Goal: Transaction & Acquisition: Book appointment/travel/reservation

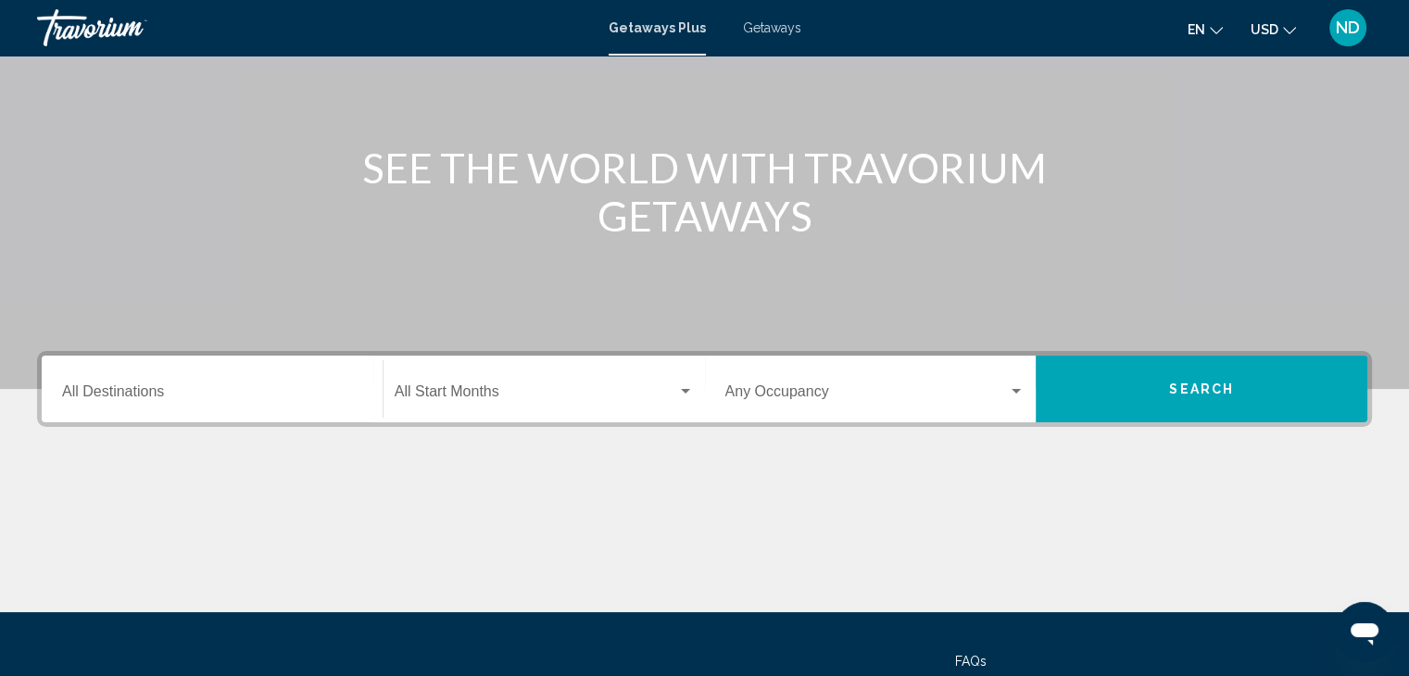
scroll to position [185, 0]
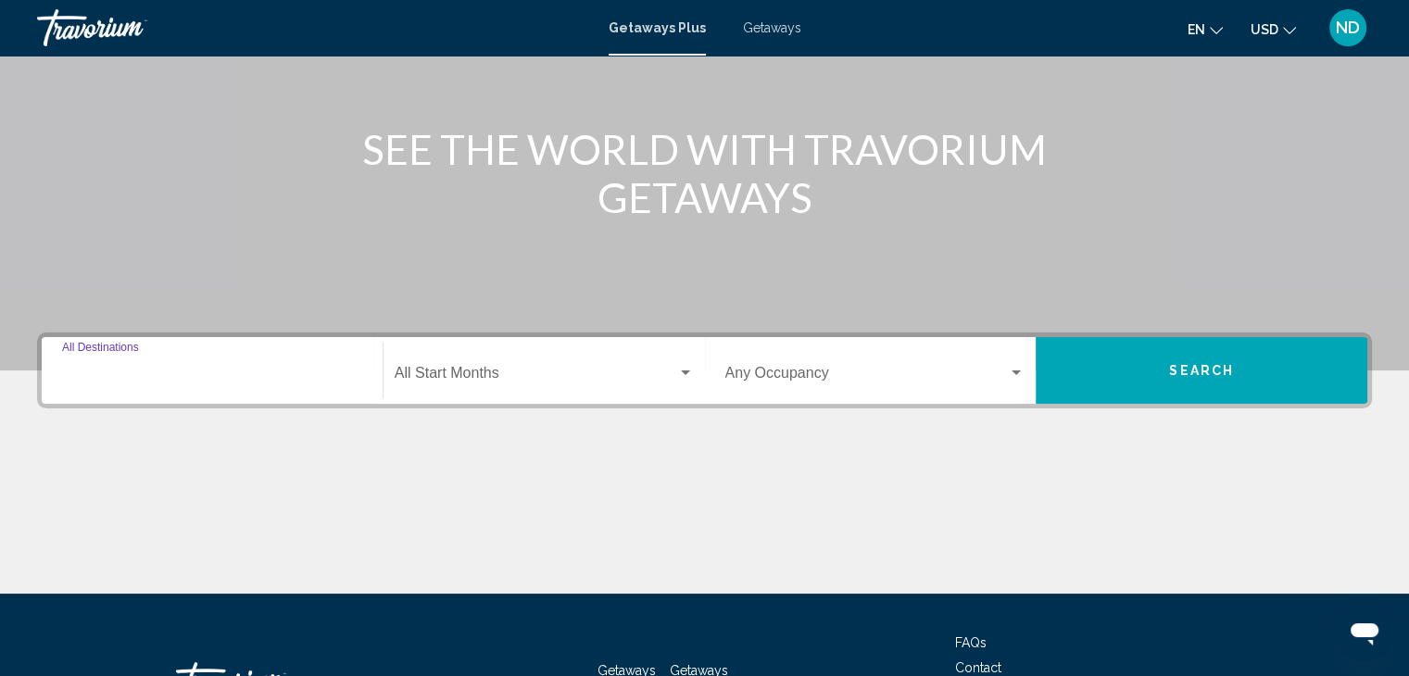
click at [132, 375] on input "Destination All Destinations" at bounding box center [212, 377] width 300 height 17
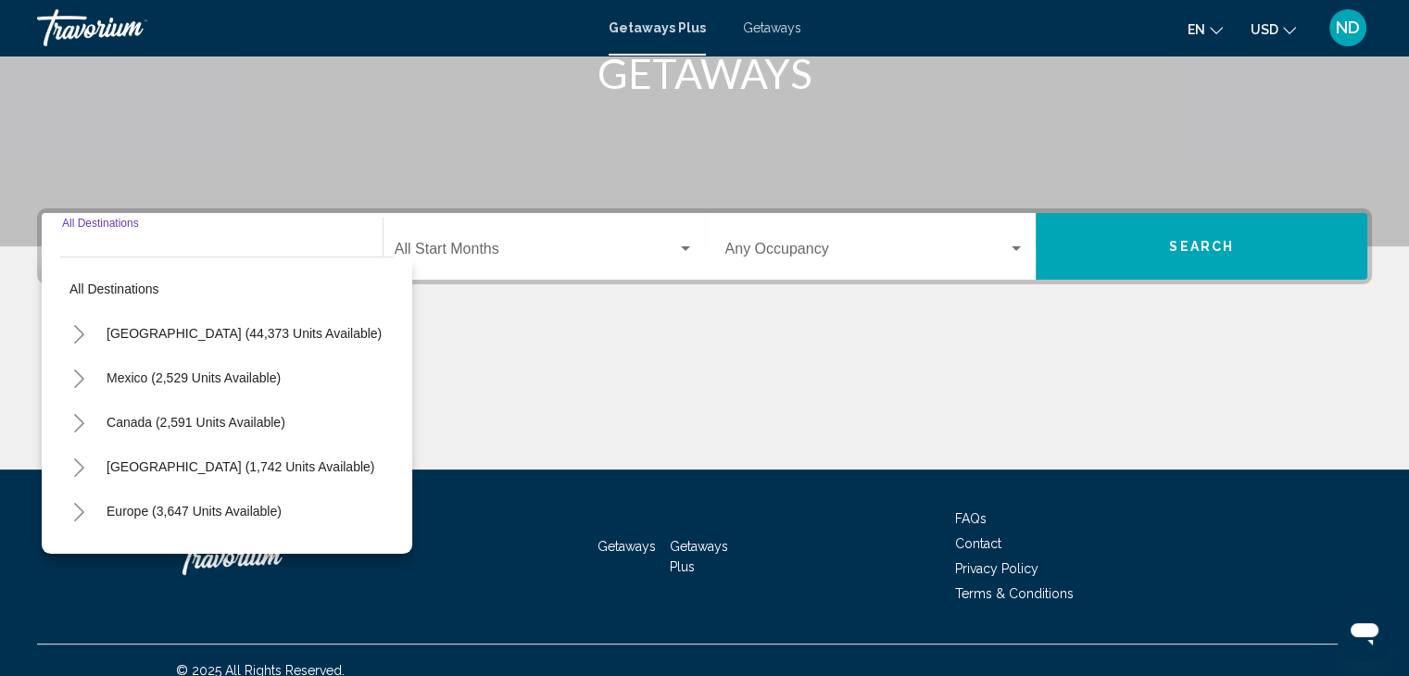
scroll to position [330, 0]
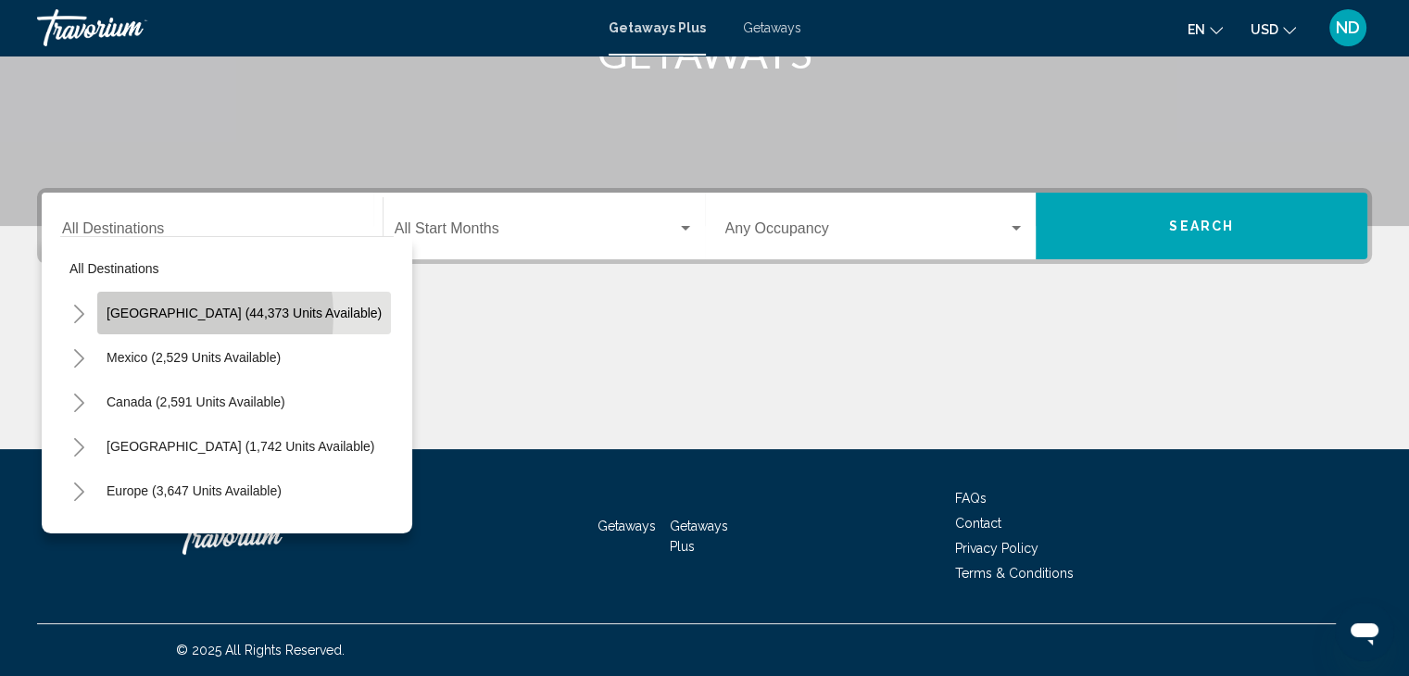
click at [165, 315] on span "United States (44,373 units available)" at bounding box center [244, 313] width 275 height 15
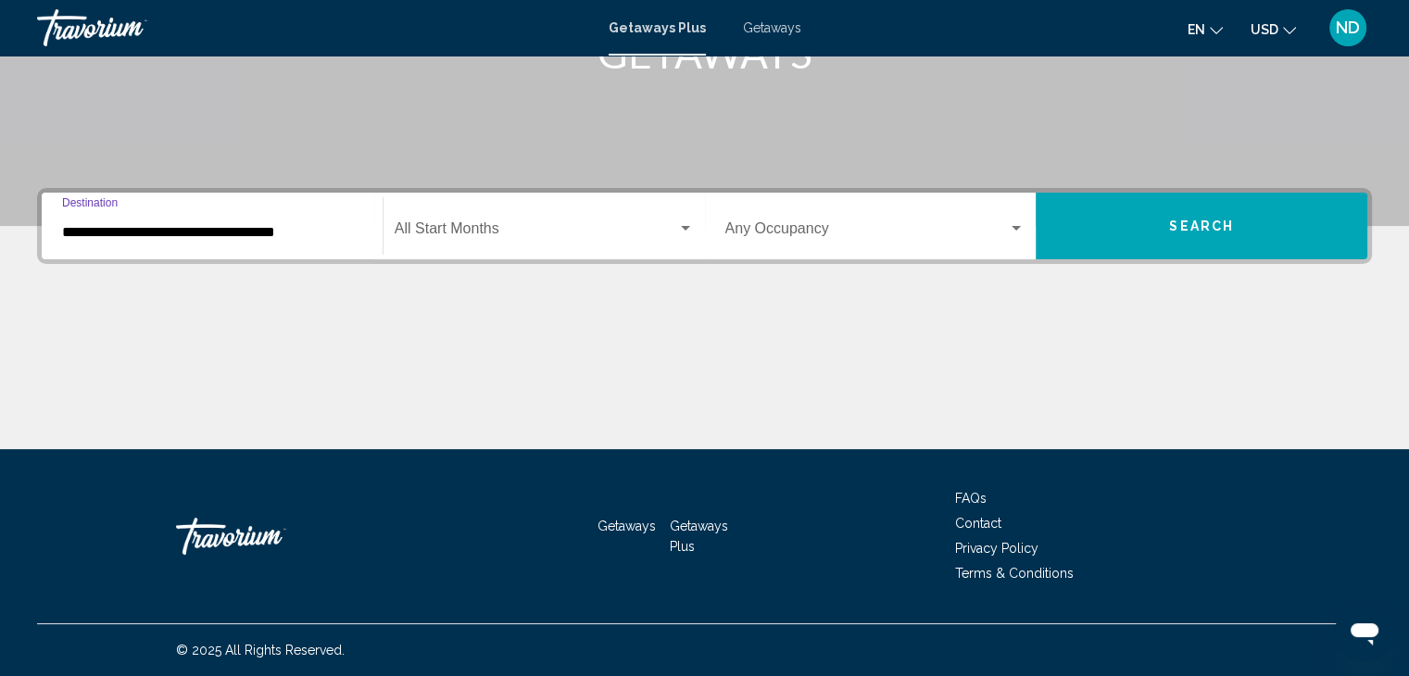
click at [457, 222] on div "Start Month All Start Months" at bounding box center [544, 226] width 299 height 58
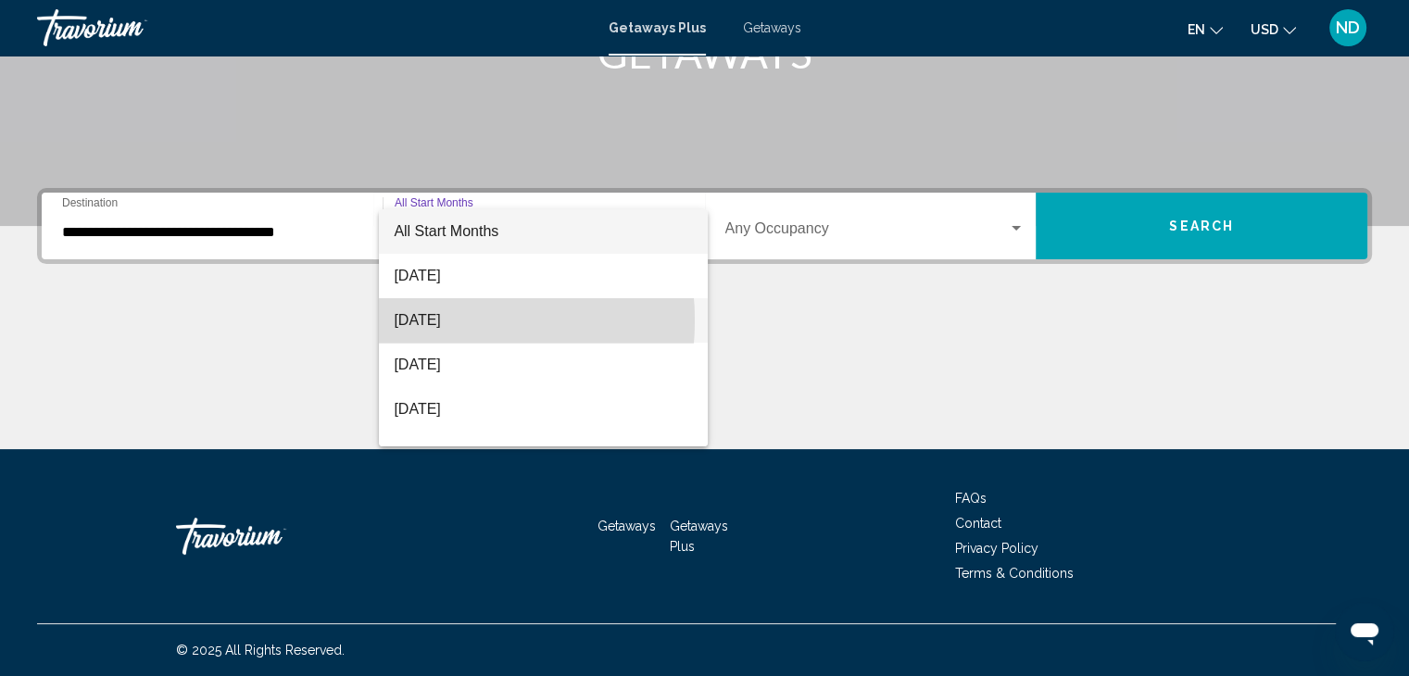
click at [410, 321] on span "[DATE]" at bounding box center [543, 320] width 299 height 44
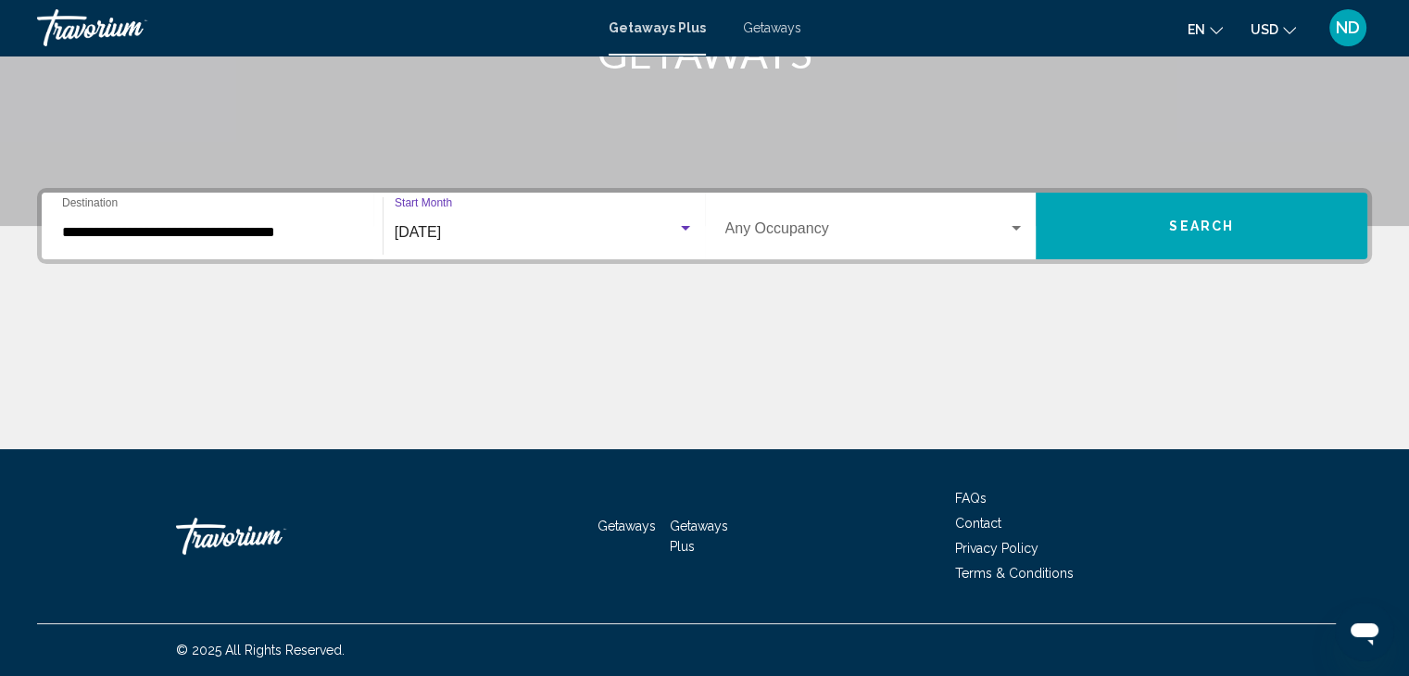
click at [971, 229] on span "Search widget" at bounding box center [866, 232] width 283 height 17
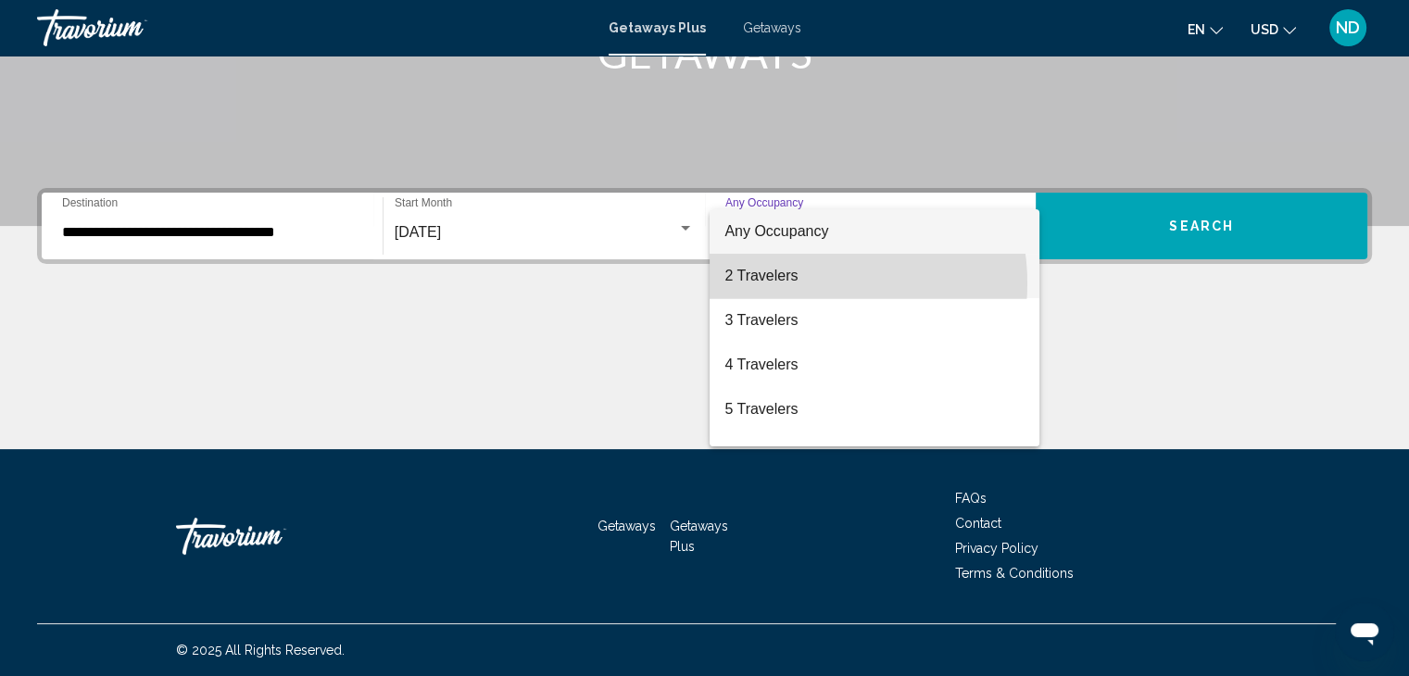
click at [796, 283] on span "2 Travelers" at bounding box center [874, 276] width 300 height 44
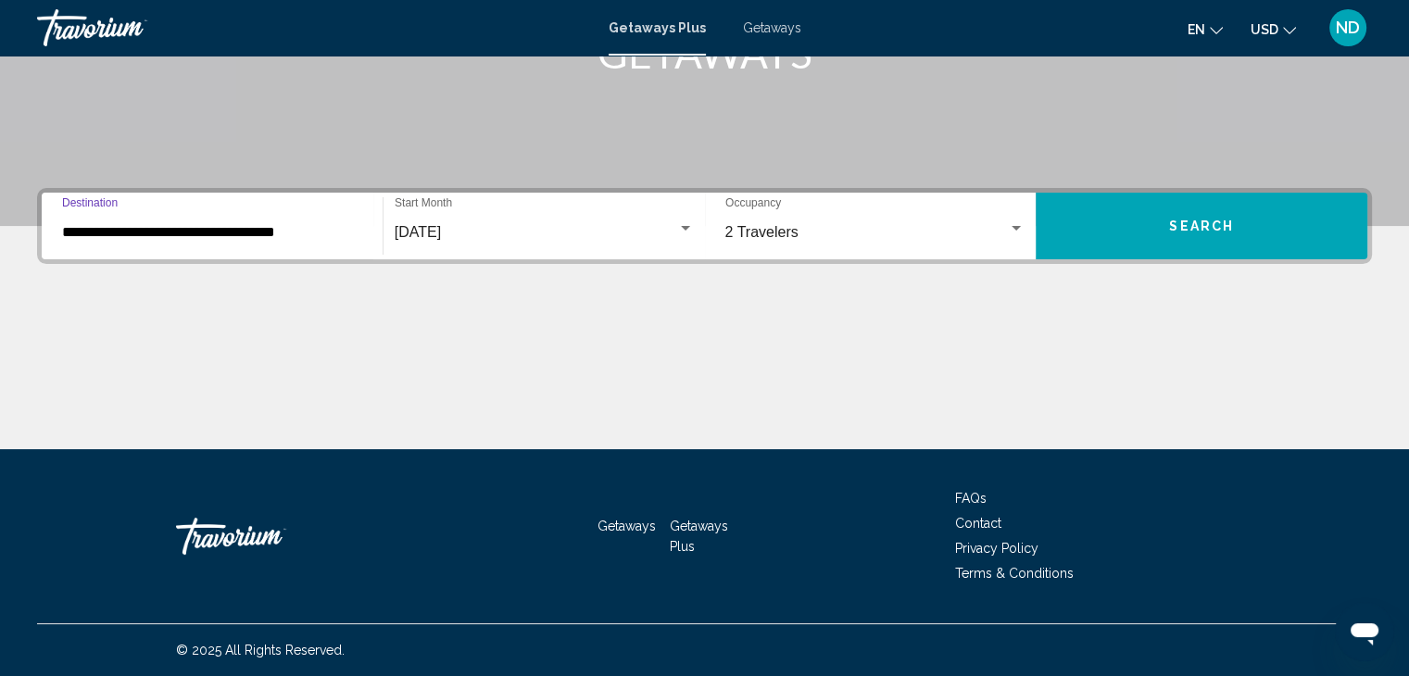
click at [245, 237] on input "**********" at bounding box center [212, 232] width 300 height 17
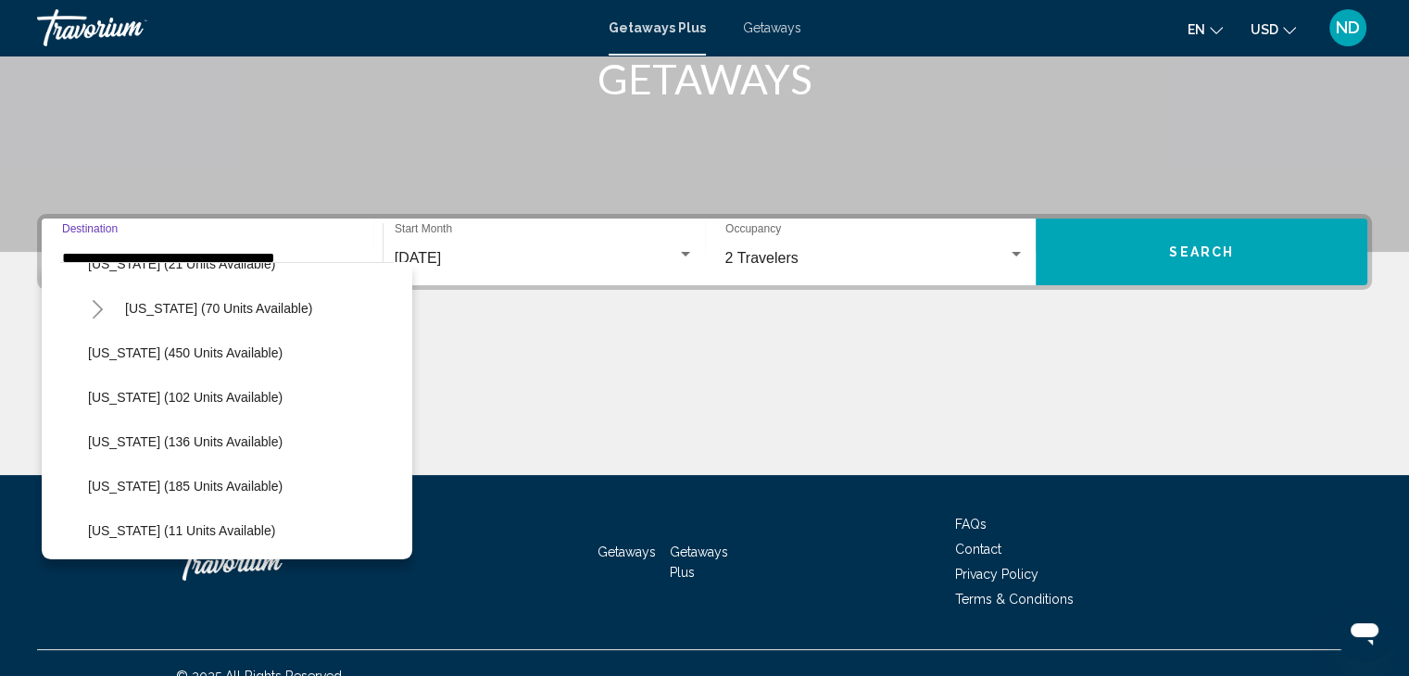
scroll to position [463, 0]
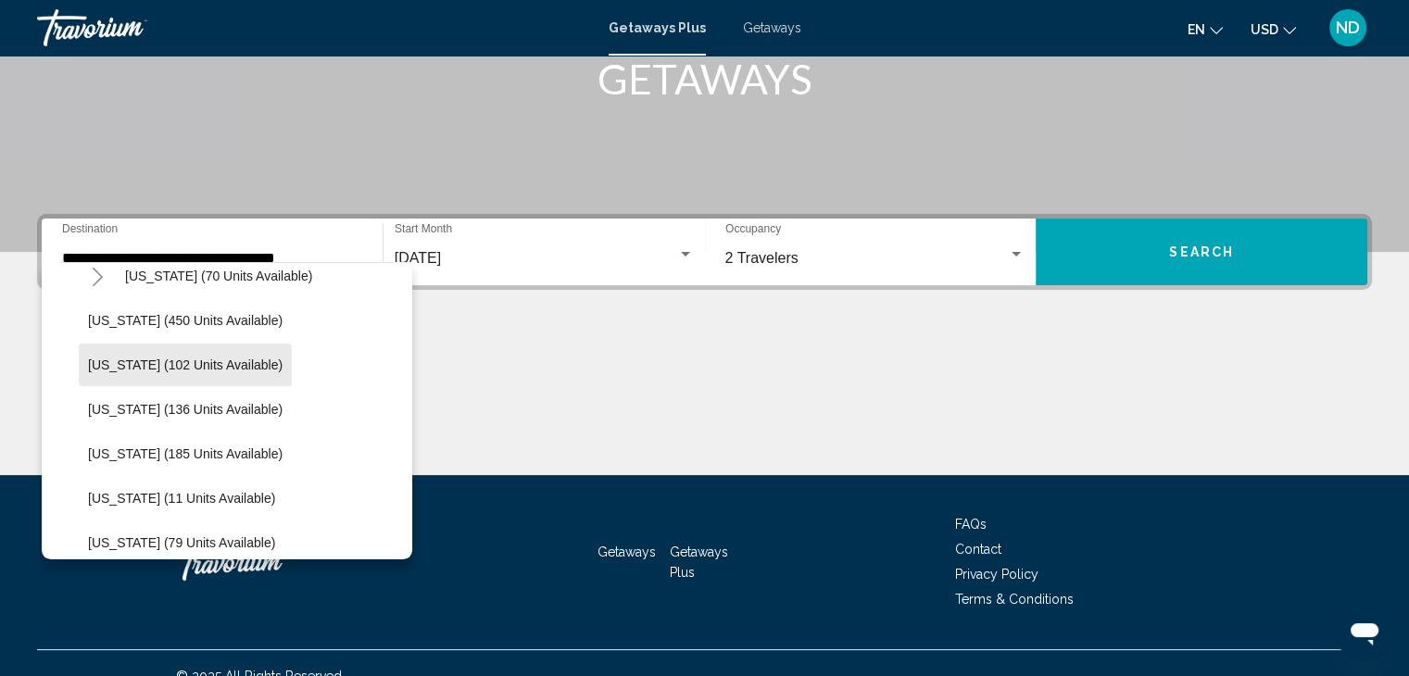
click at [188, 362] on span "Illinois (102 units available)" at bounding box center [185, 365] width 195 height 15
type input "**********"
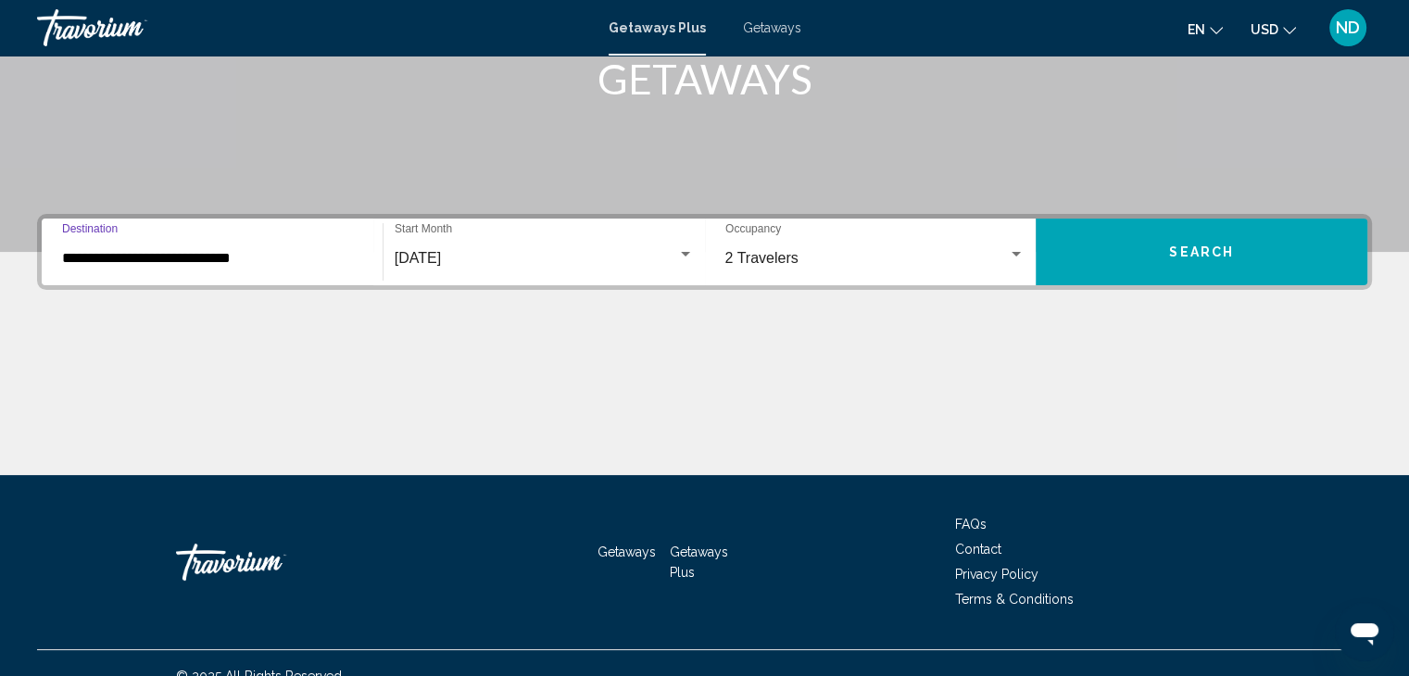
scroll to position [330, 0]
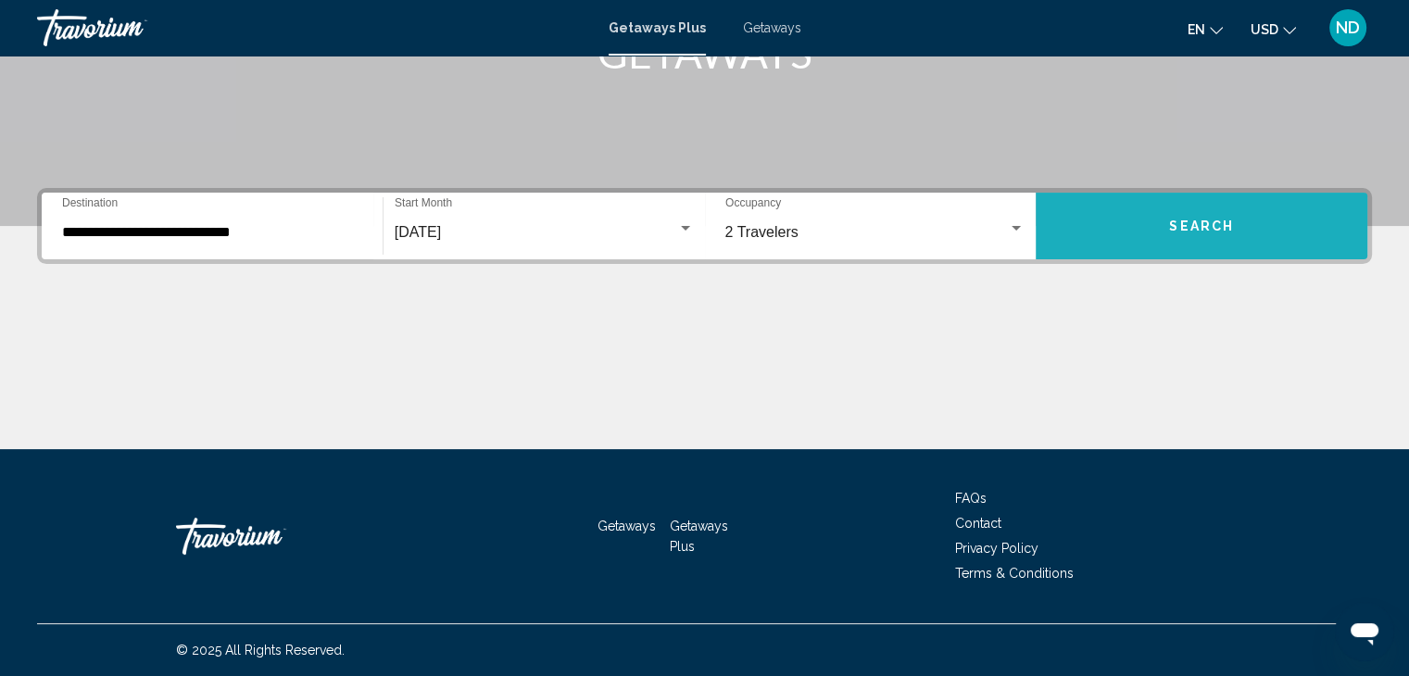
click at [1220, 220] on span "Search" at bounding box center [1201, 227] width 65 height 15
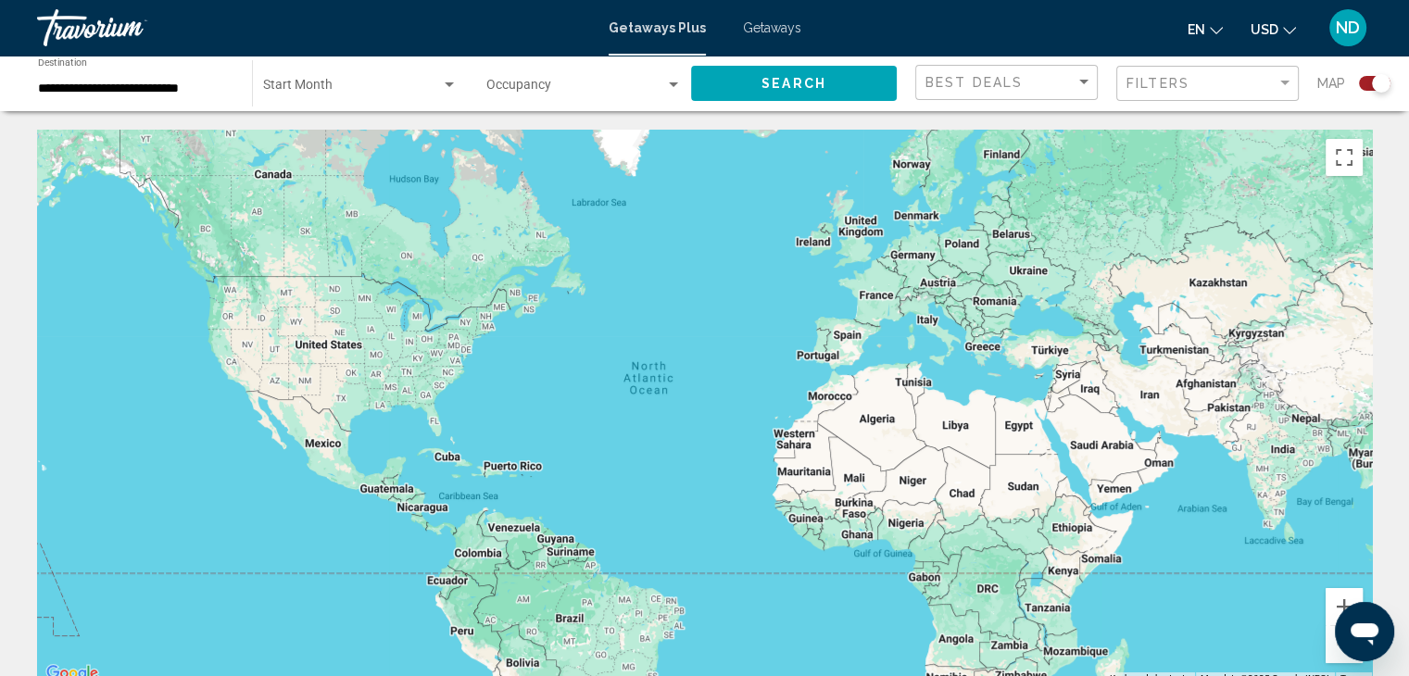
click at [267, 79] on div "Start Month All Start Months" at bounding box center [360, 83] width 195 height 51
click at [271, 84] on span "All Start Months" at bounding box center [308, 89] width 93 height 15
click at [780, 97] on button "Search" at bounding box center [794, 83] width 206 height 34
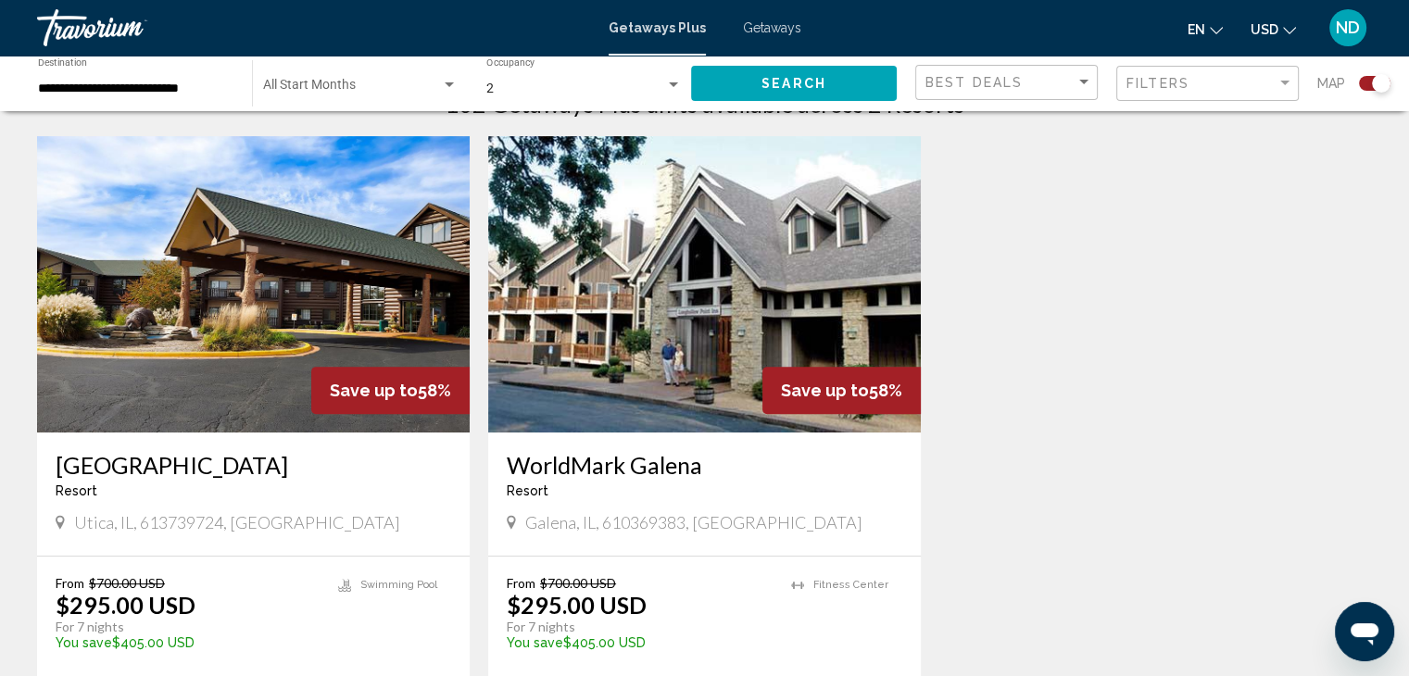
scroll to position [371, 0]
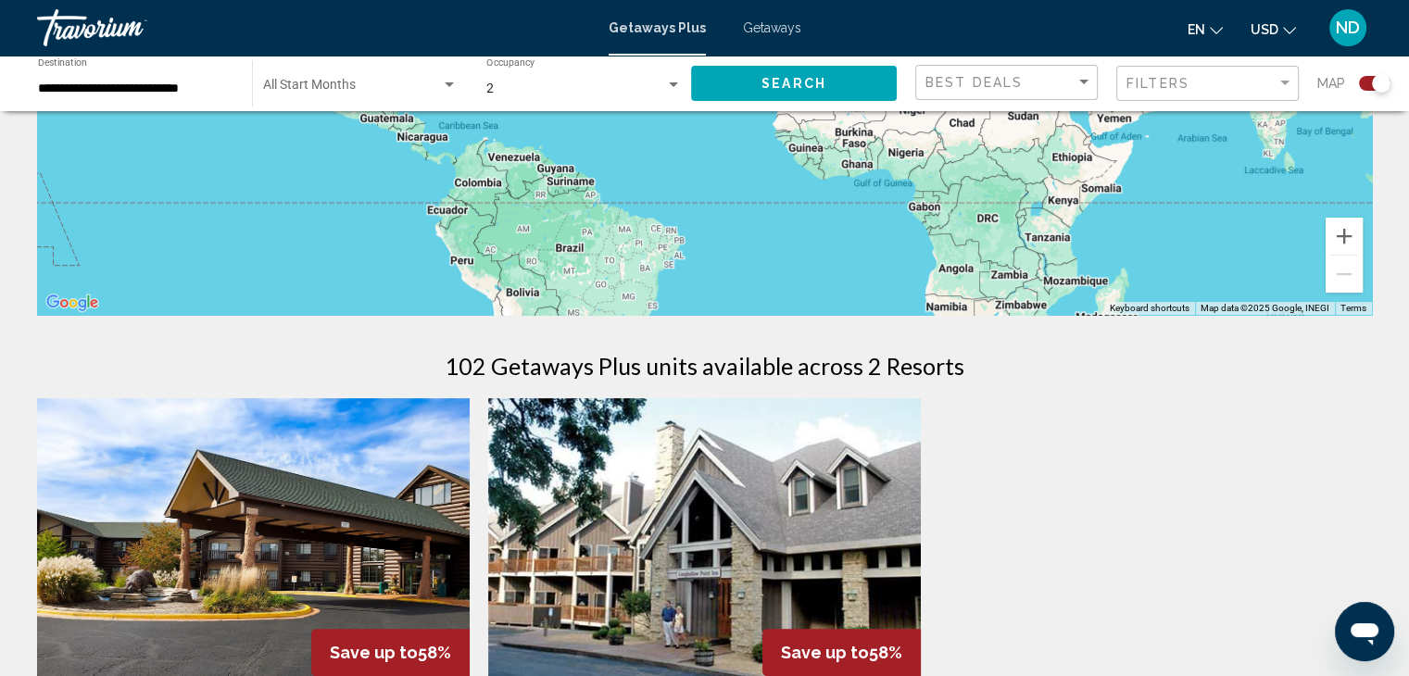
click at [765, 27] on span "Getaways" at bounding box center [772, 27] width 58 height 15
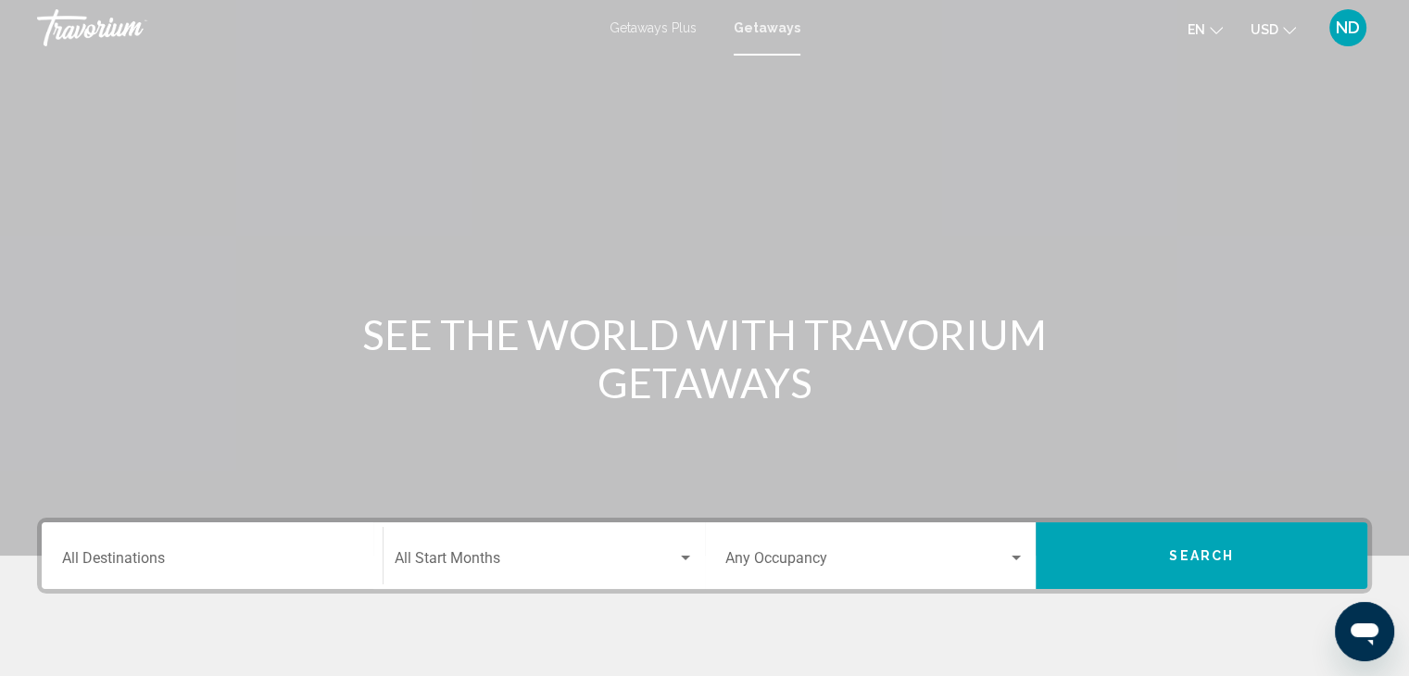
click at [70, 548] on div "Destination All Destinations" at bounding box center [212, 556] width 300 height 58
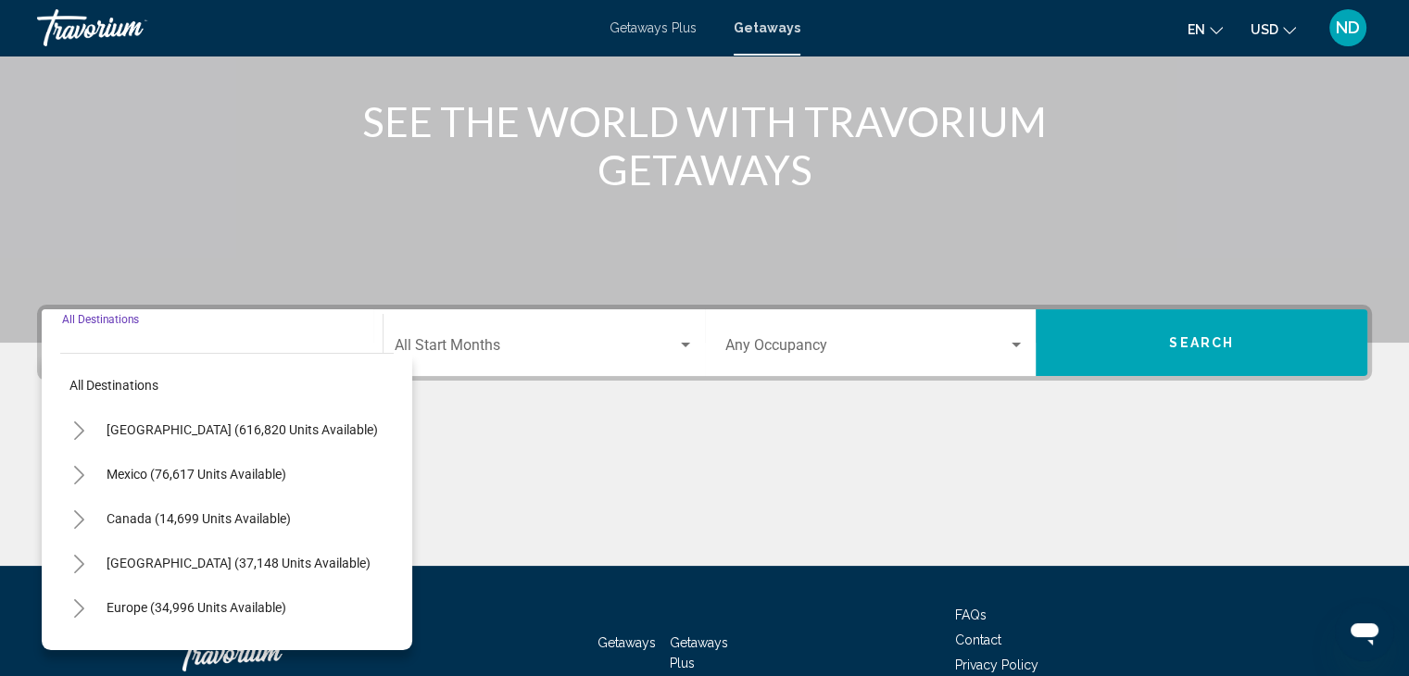
scroll to position [330, 0]
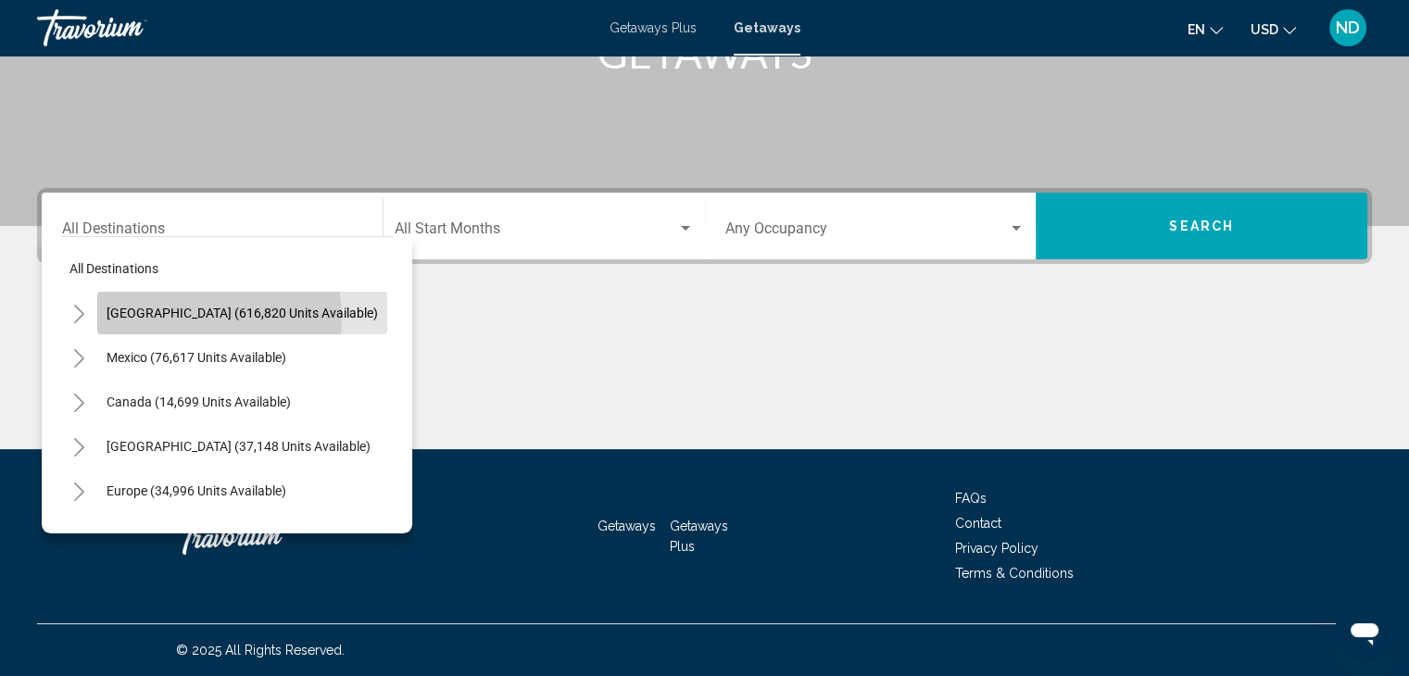
click at [198, 318] on span "[GEOGRAPHIC_DATA] (616,820 units available)" at bounding box center [242, 313] width 271 height 15
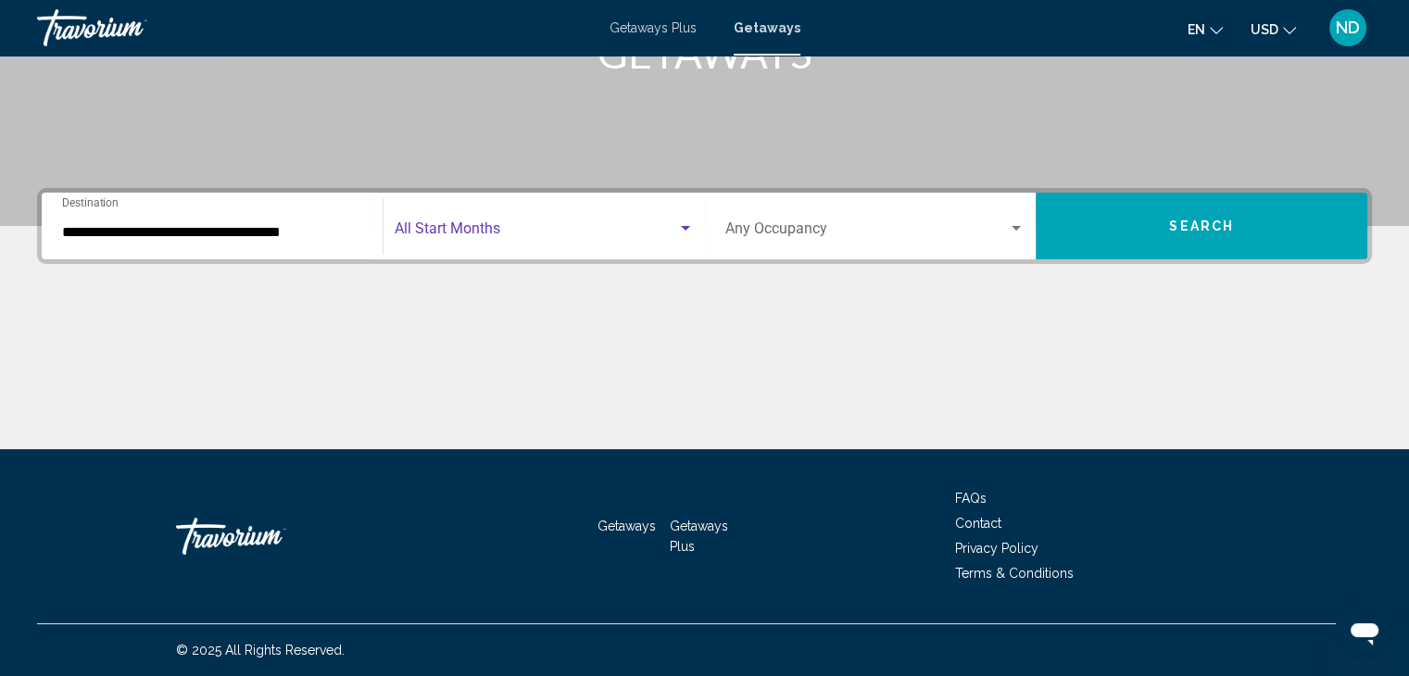
click at [426, 233] on span "Search widget" at bounding box center [536, 232] width 283 height 17
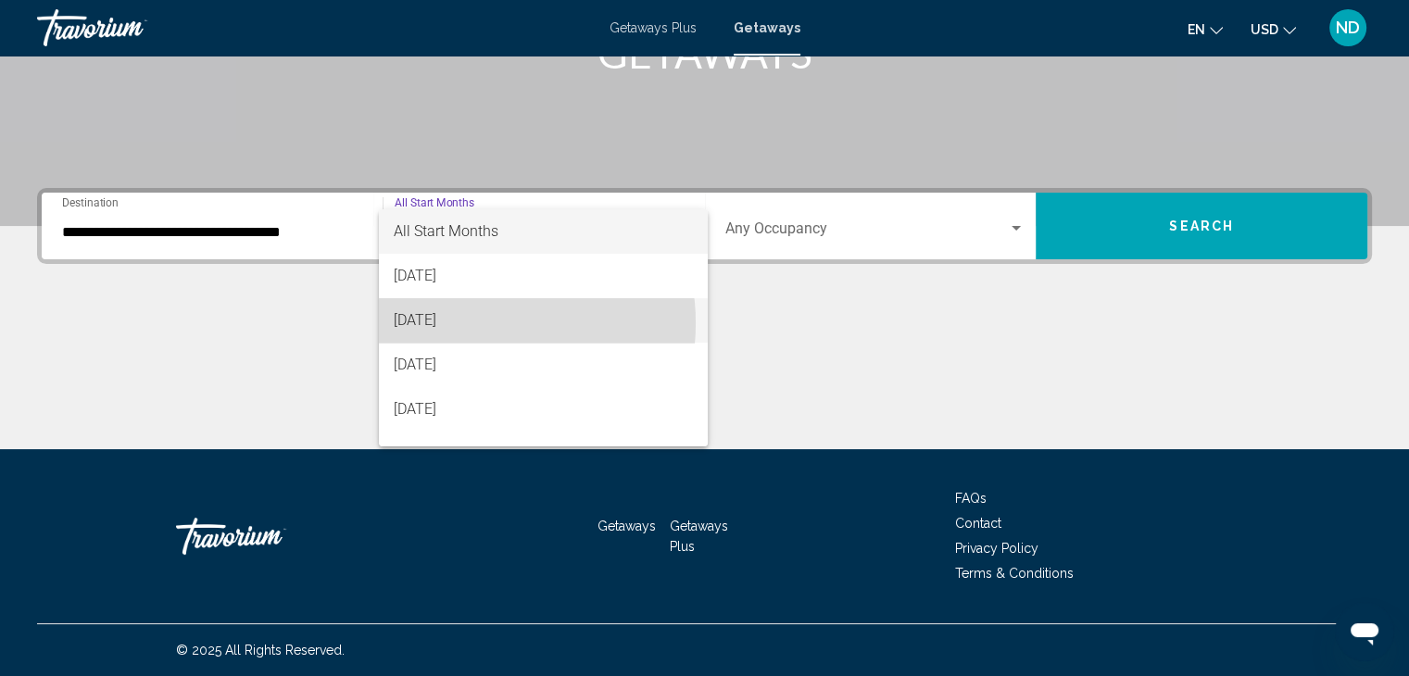
click at [470, 323] on span "[DATE]" at bounding box center [543, 320] width 299 height 44
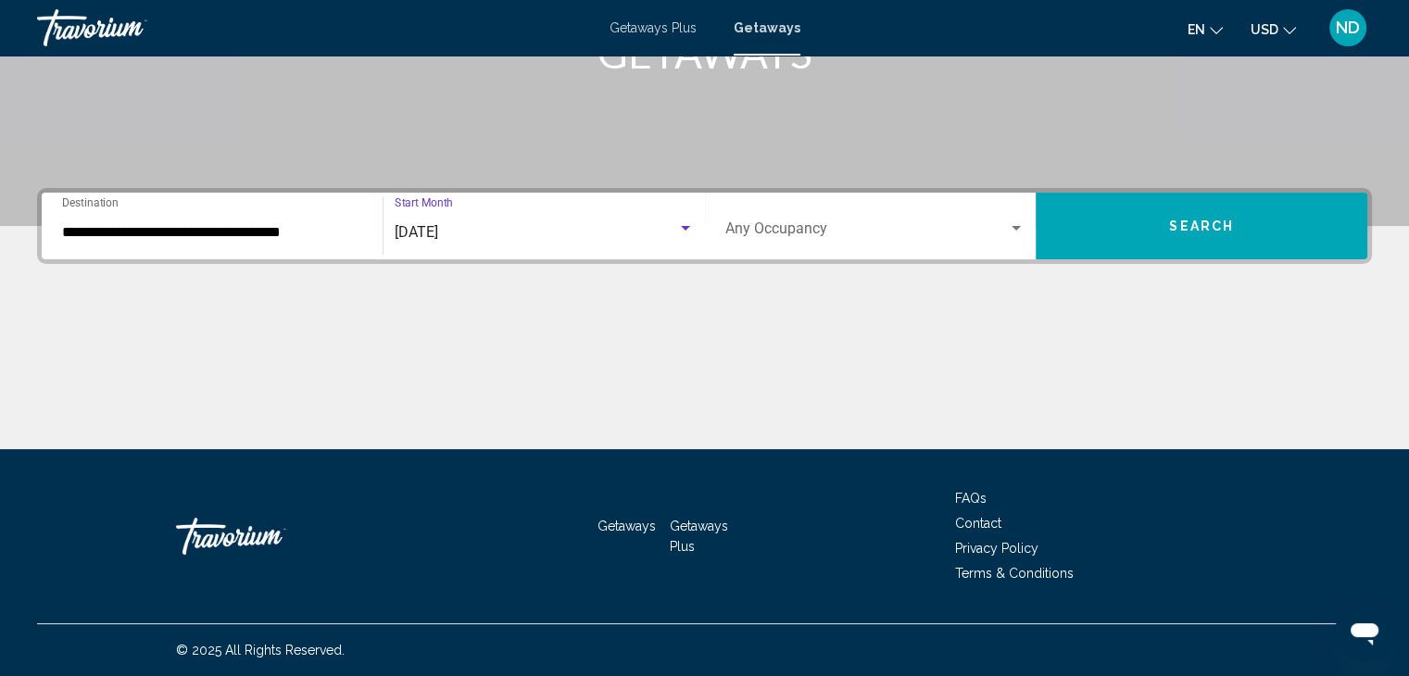
click at [275, 220] on div "**********" at bounding box center [212, 226] width 300 height 58
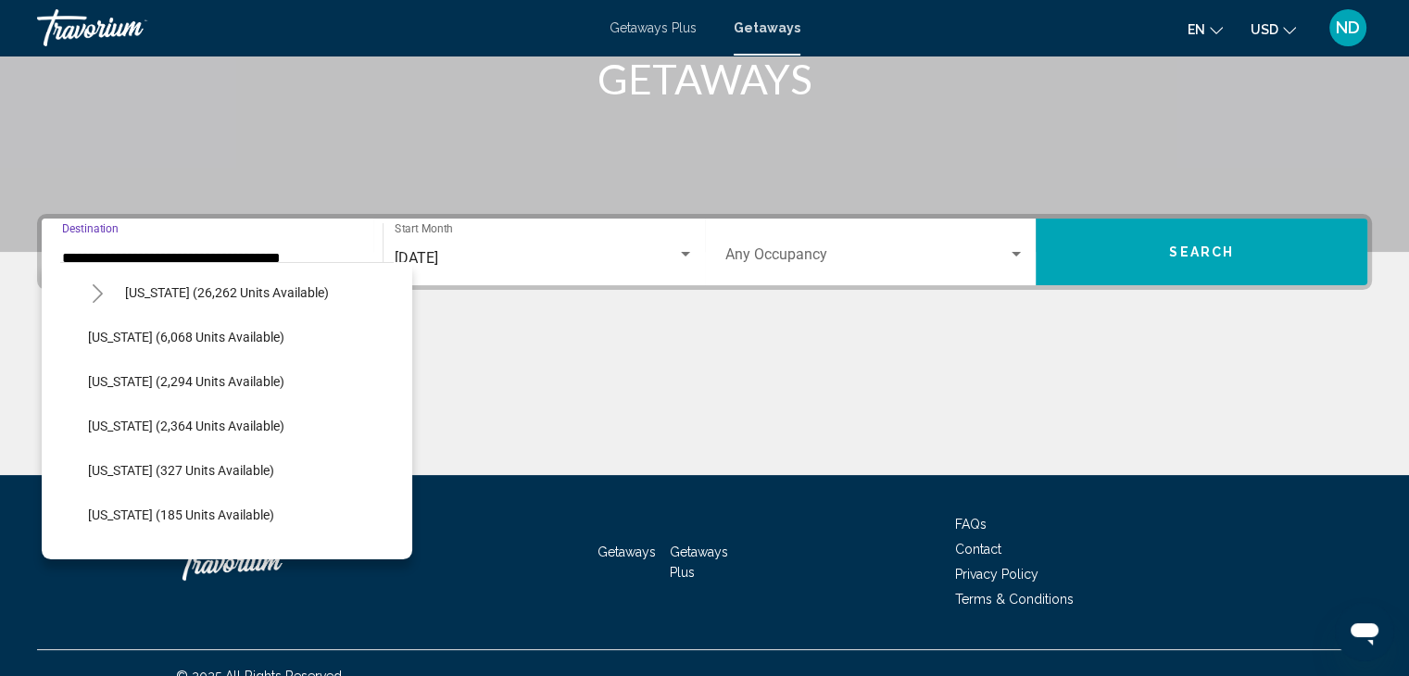
scroll to position [556, 0]
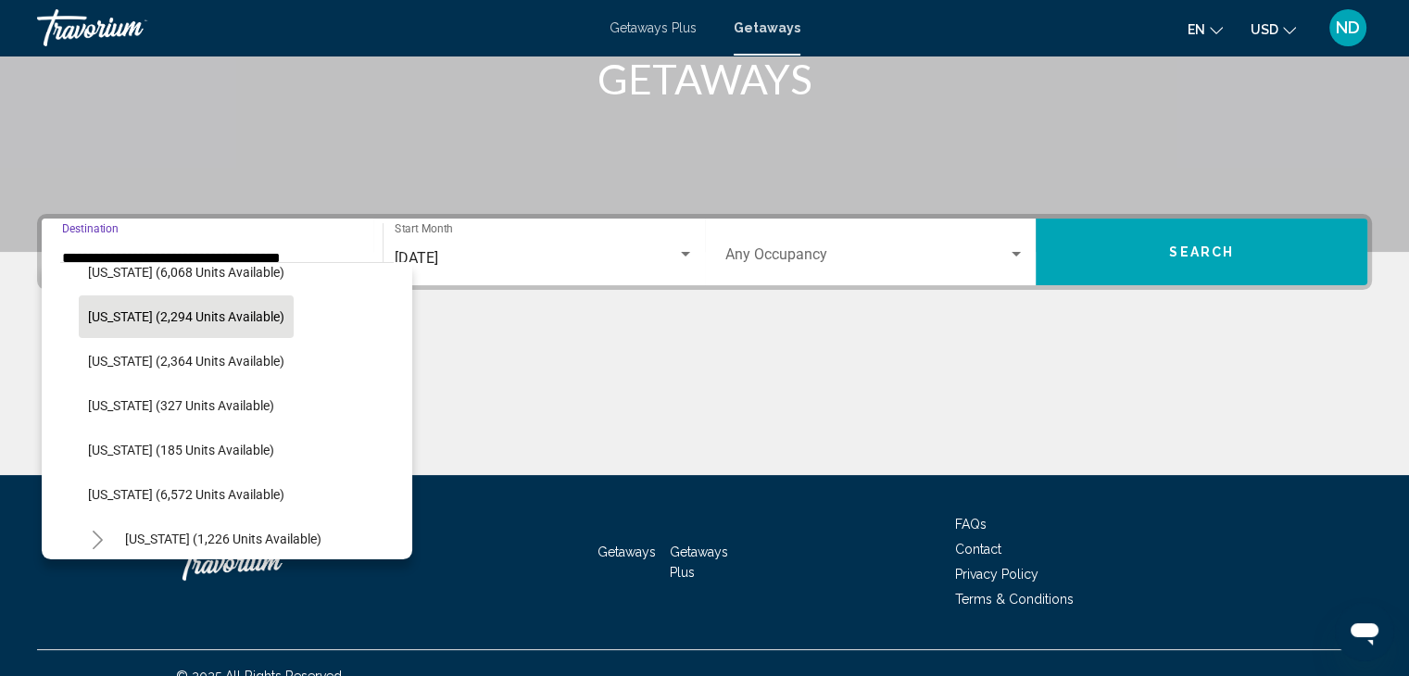
click at [208, 314] on span "[US_STATE] (2,294 units available)" at bounding box center [186, 316] width 196 height 15
type input "**********"
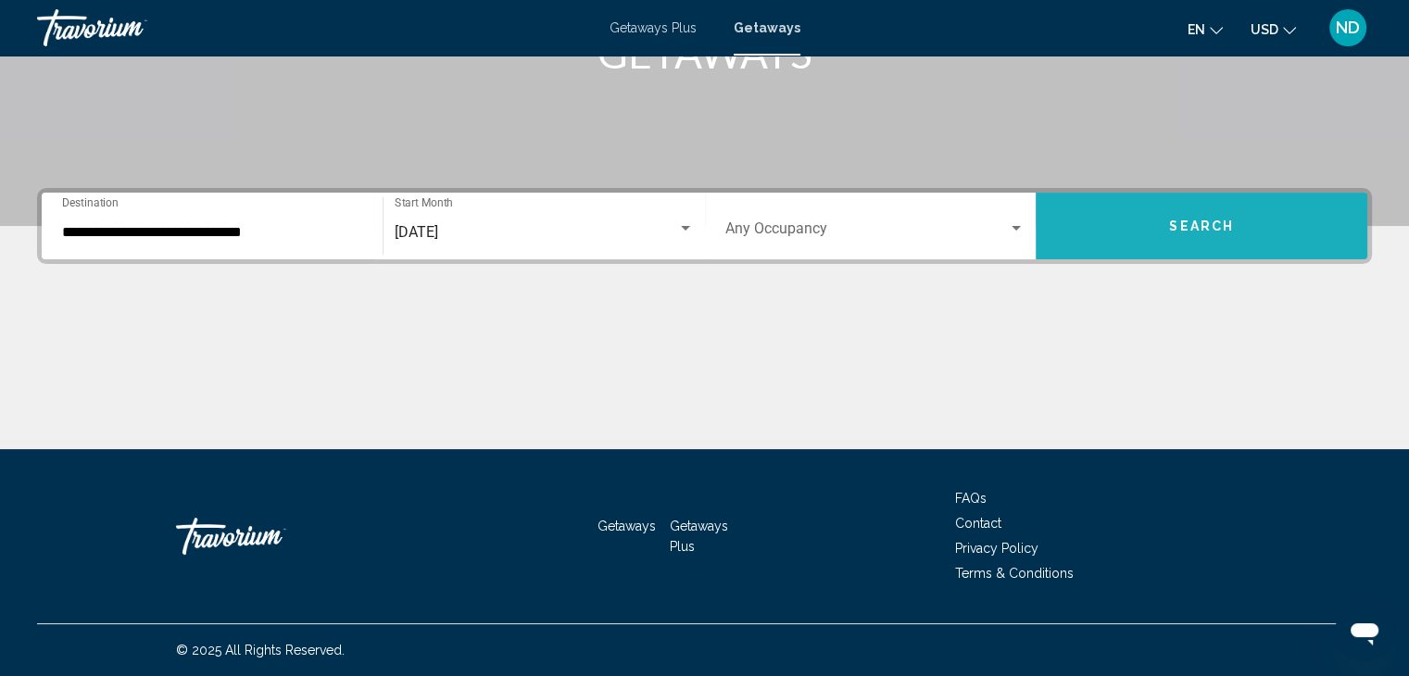
click at [1190, 230] on span "Search" at bounding box center [1201, 227] width 65 height 15
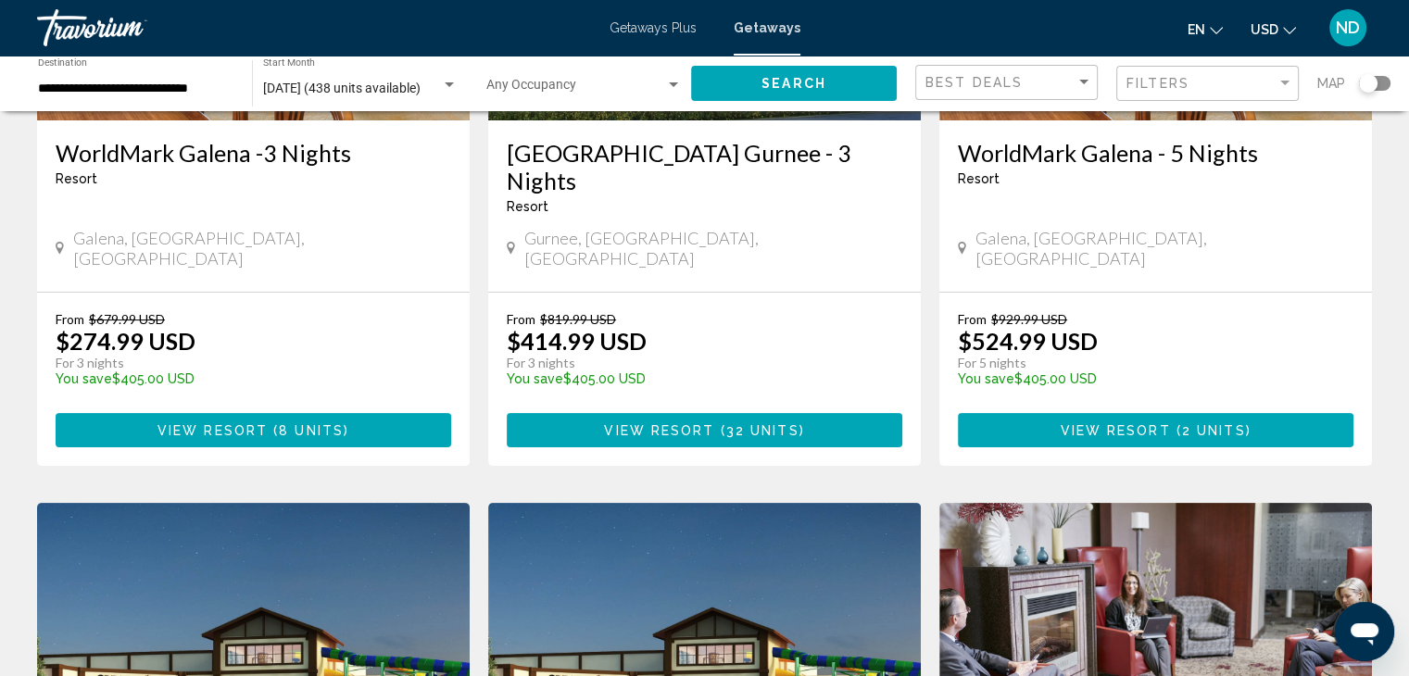
scroll to position [648, 0]
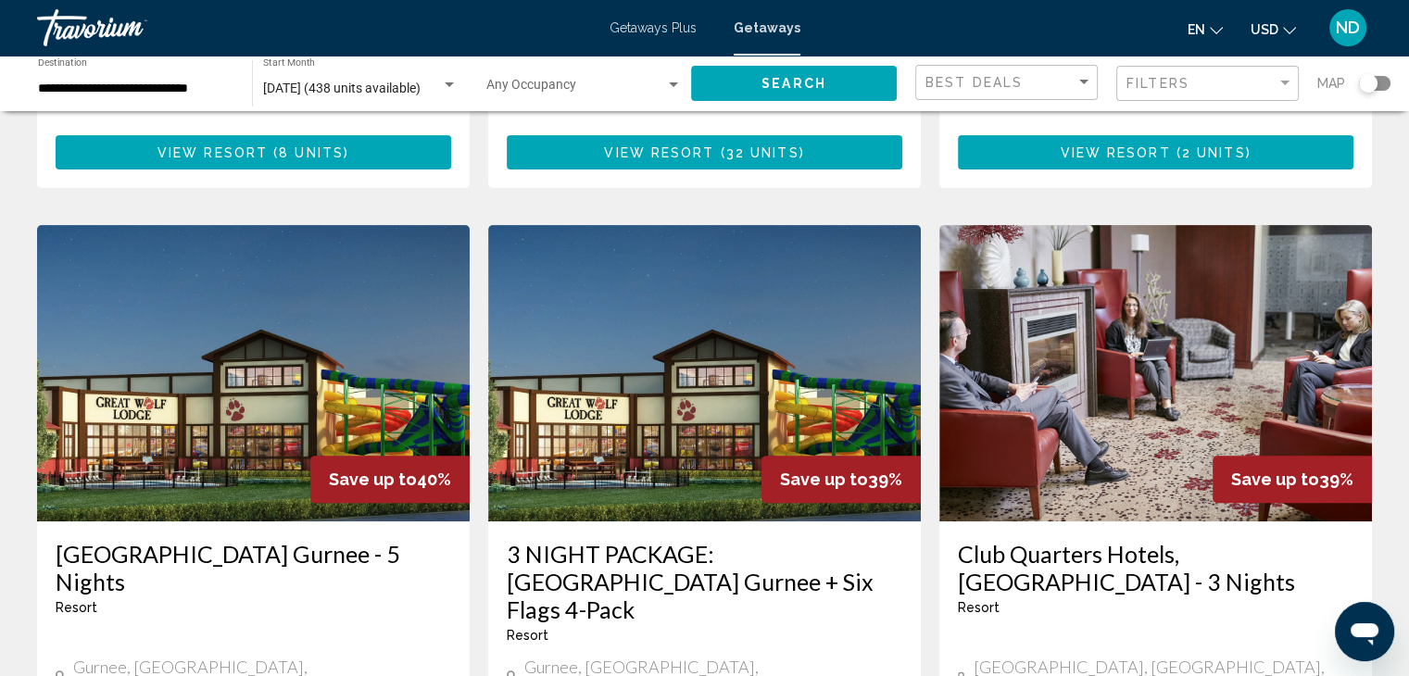
click at [1123, 346] on img "Main content" at bounding box center [1155, 373] width 433 height 296
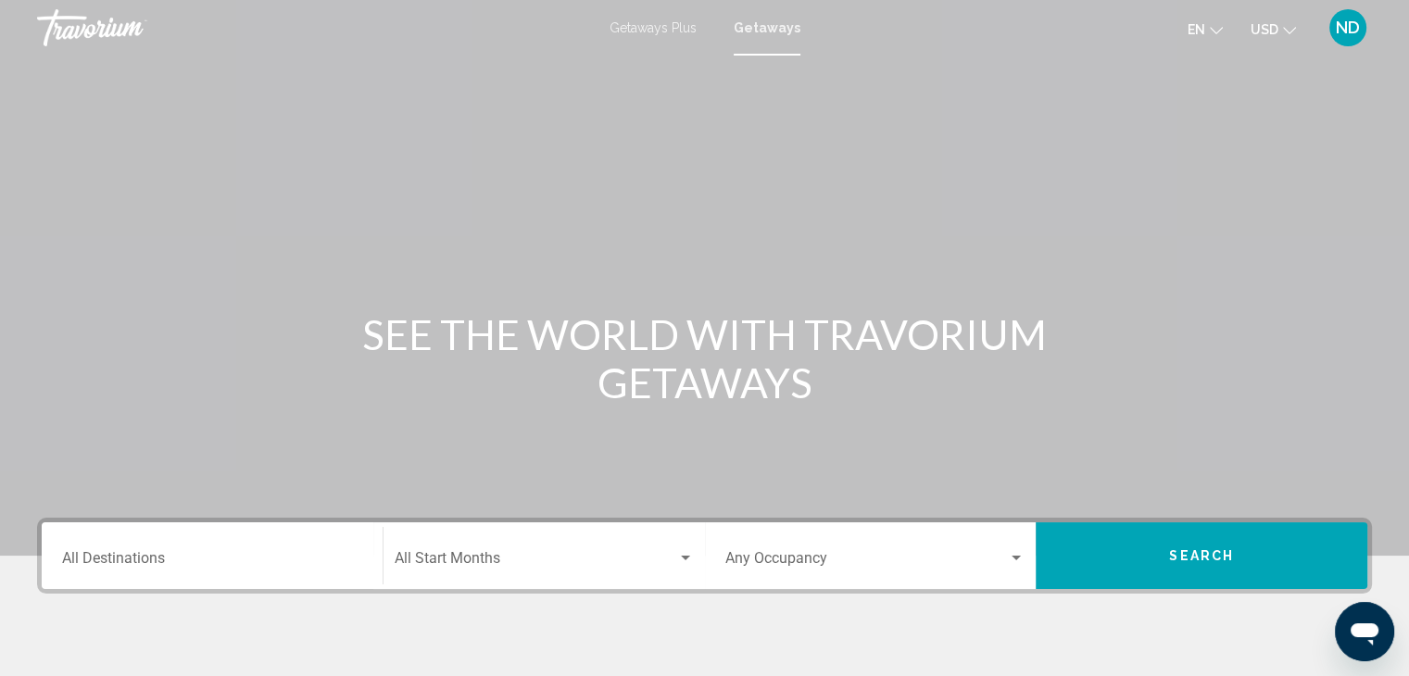
click at [96, 573] on div "Destination All Destinations" at bounding box center [212, 556] width 300 height 58
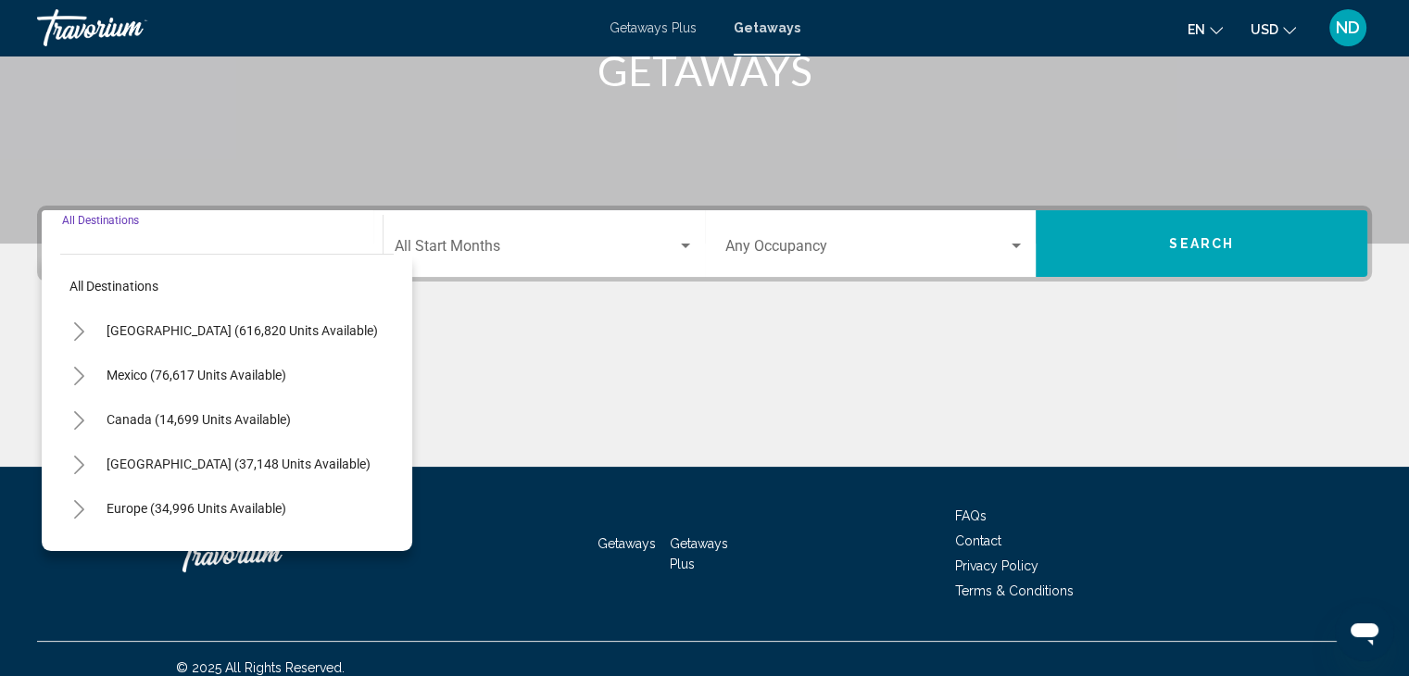
scroll to position [330, 0]
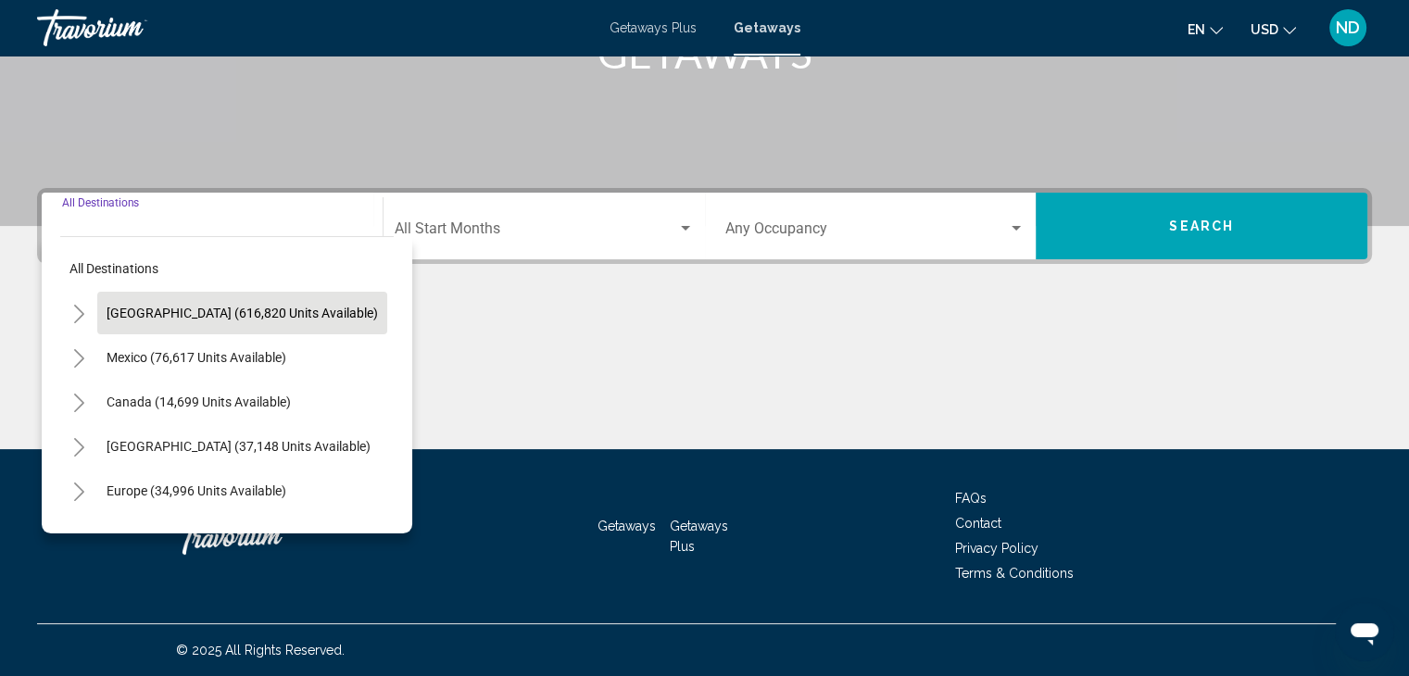
click at [130, 325] on button "[GEOGRAPHIC_DATA] (616,820 units available)" at bounding box center [242, 313] width 290 height 43
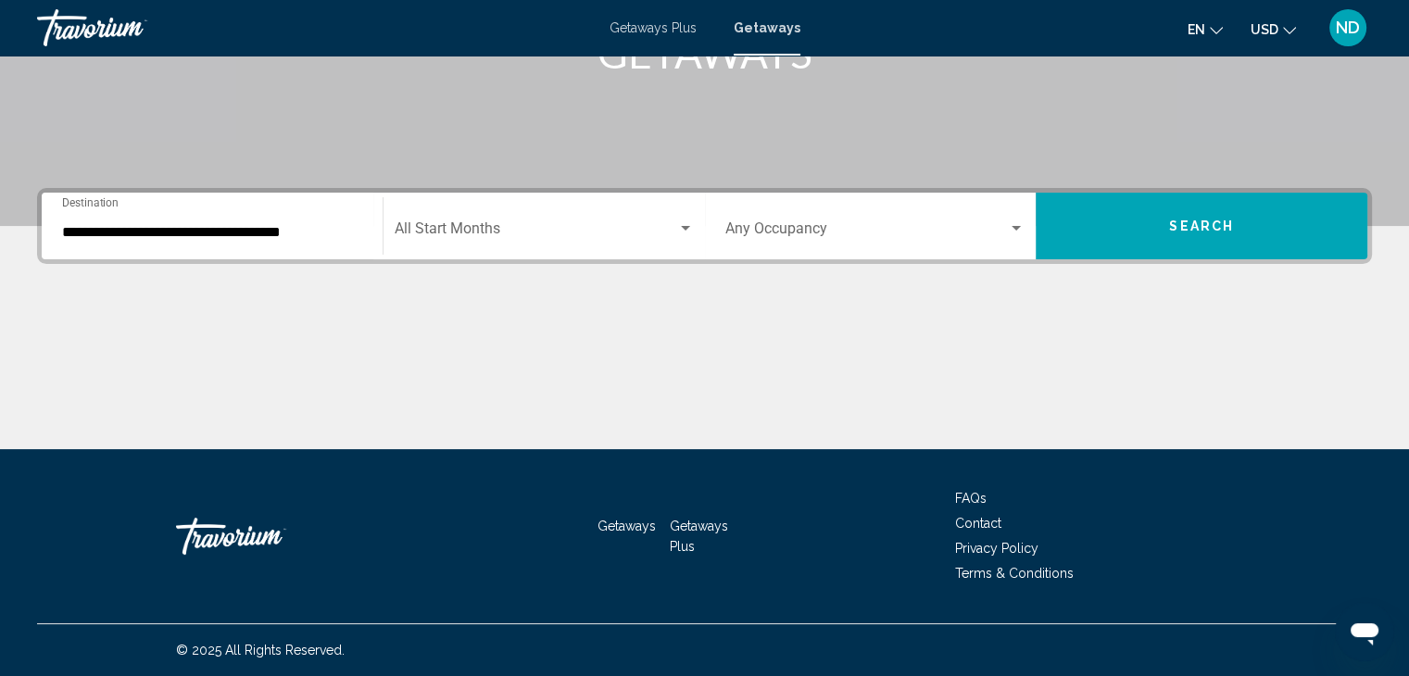
click at [180, 226] on div "**********" at bounding box center [212, 226] width 300 height 58
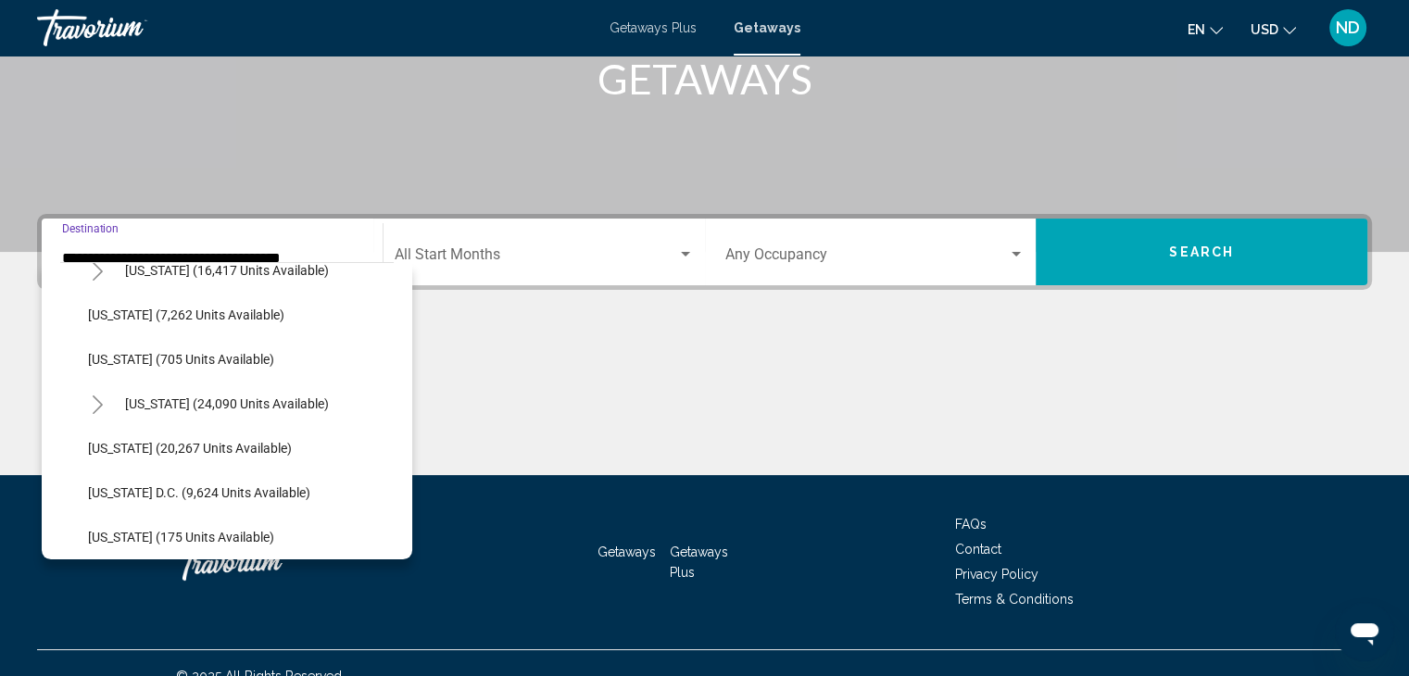
scroll to position [1760, 0]
click at [181, 395] on span "[US_STATE] (24,090 units available)" at bounding box center [227, 402] width 204 height 15
type input "**********"
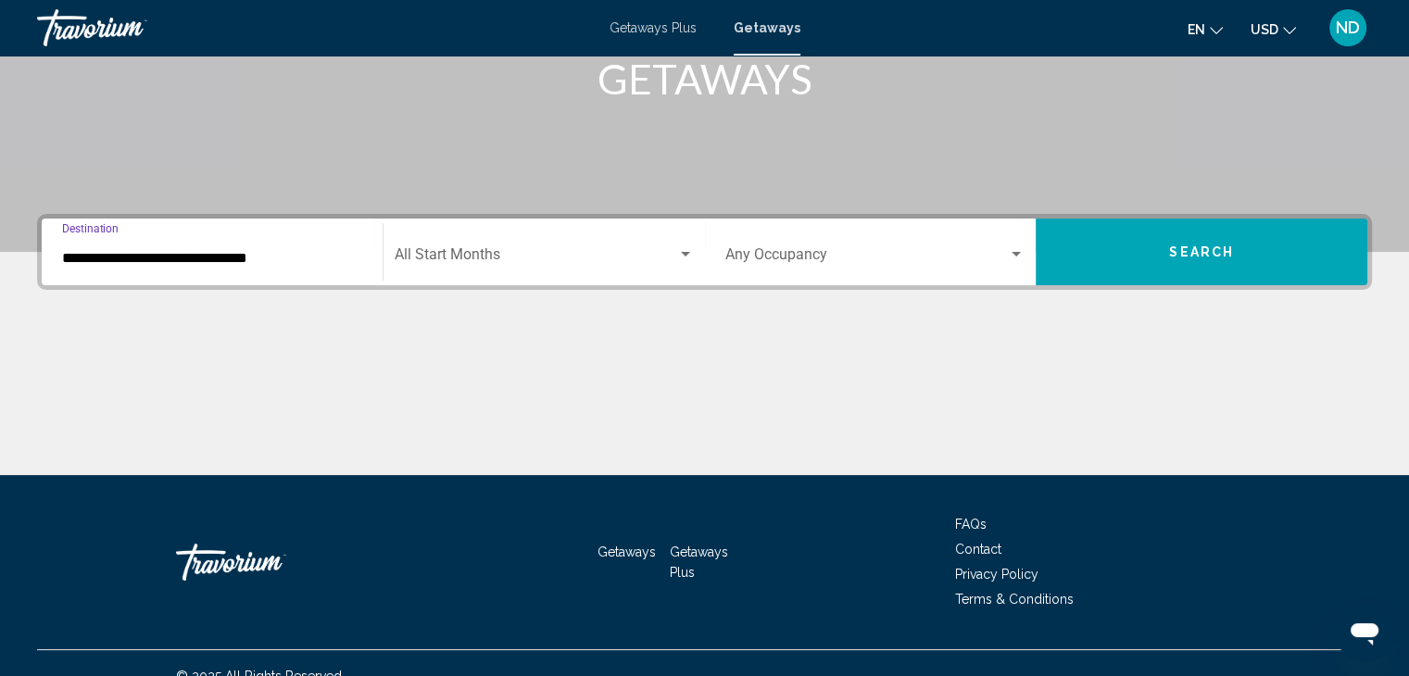
scroll to position [330, 0]
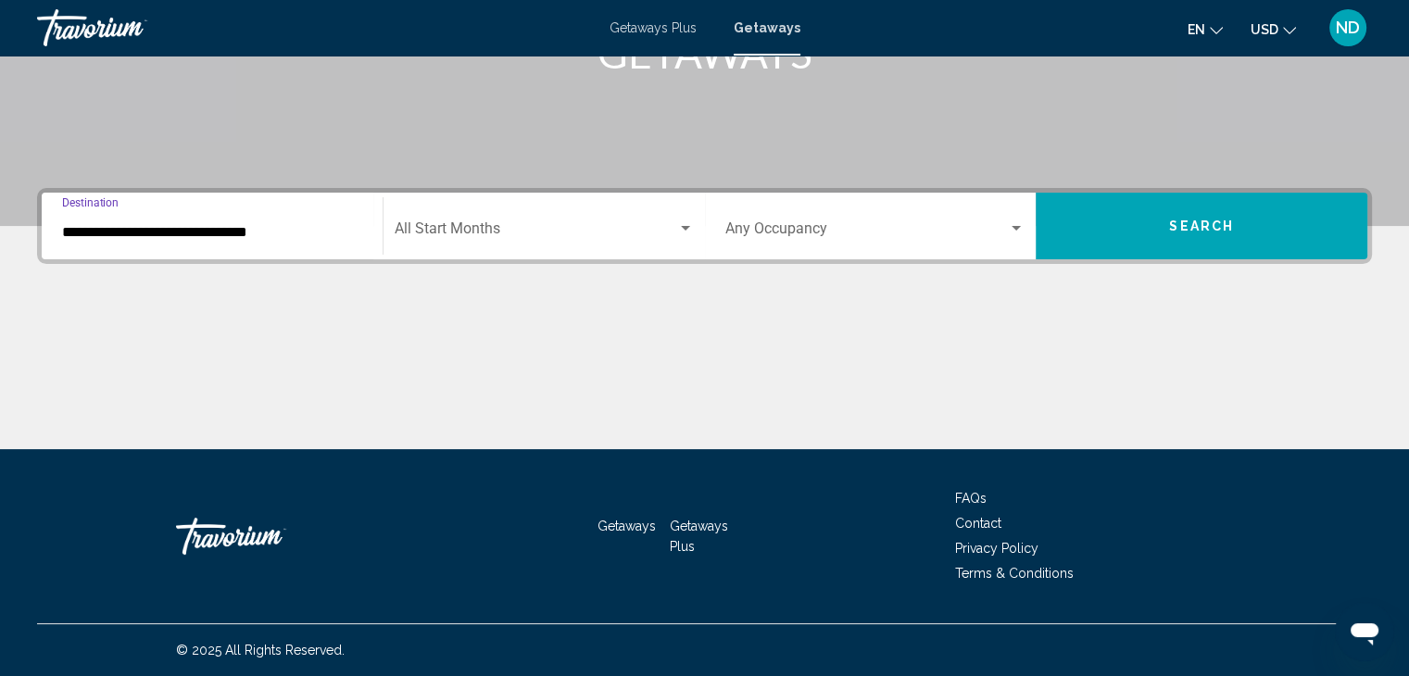
click at [497, 227] on span "Search widget" at bounding box center [536, 232] width 283 height 17
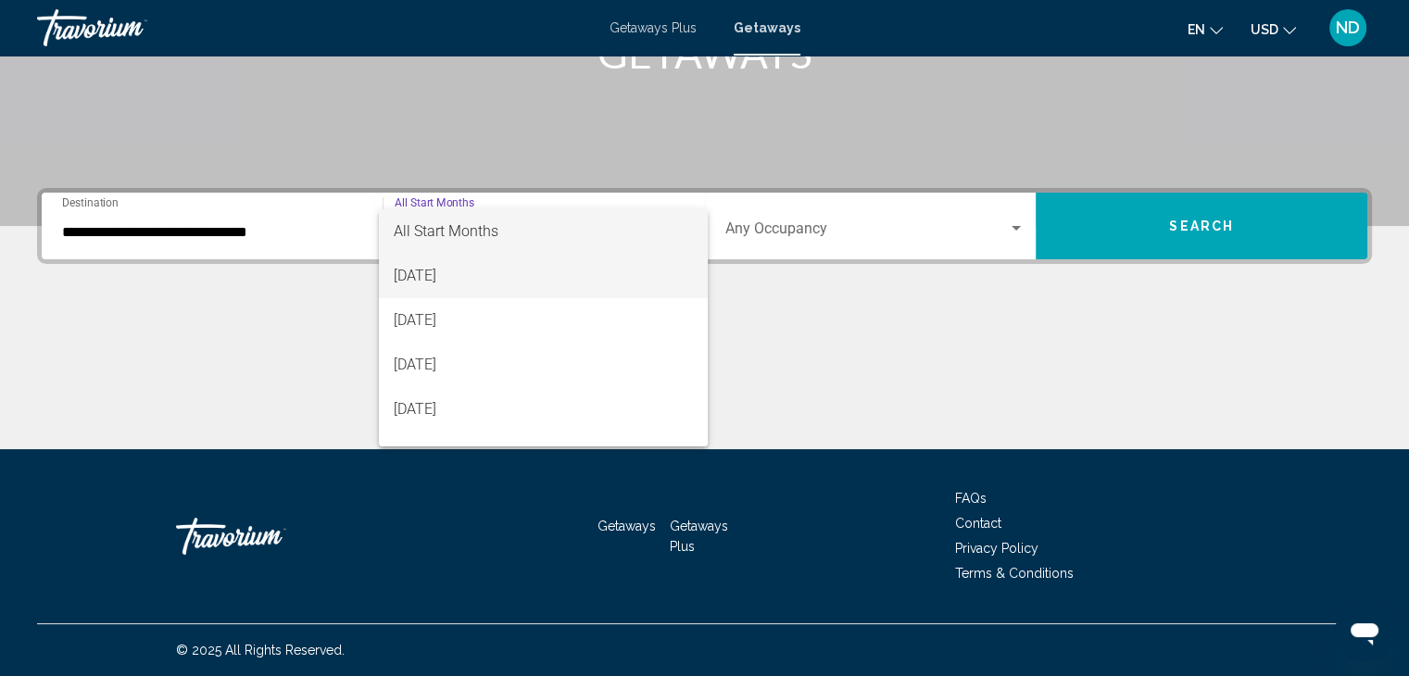
click at [482, 280] on span "[DATE]" at bounding box center [543, 276] width 299 height 44
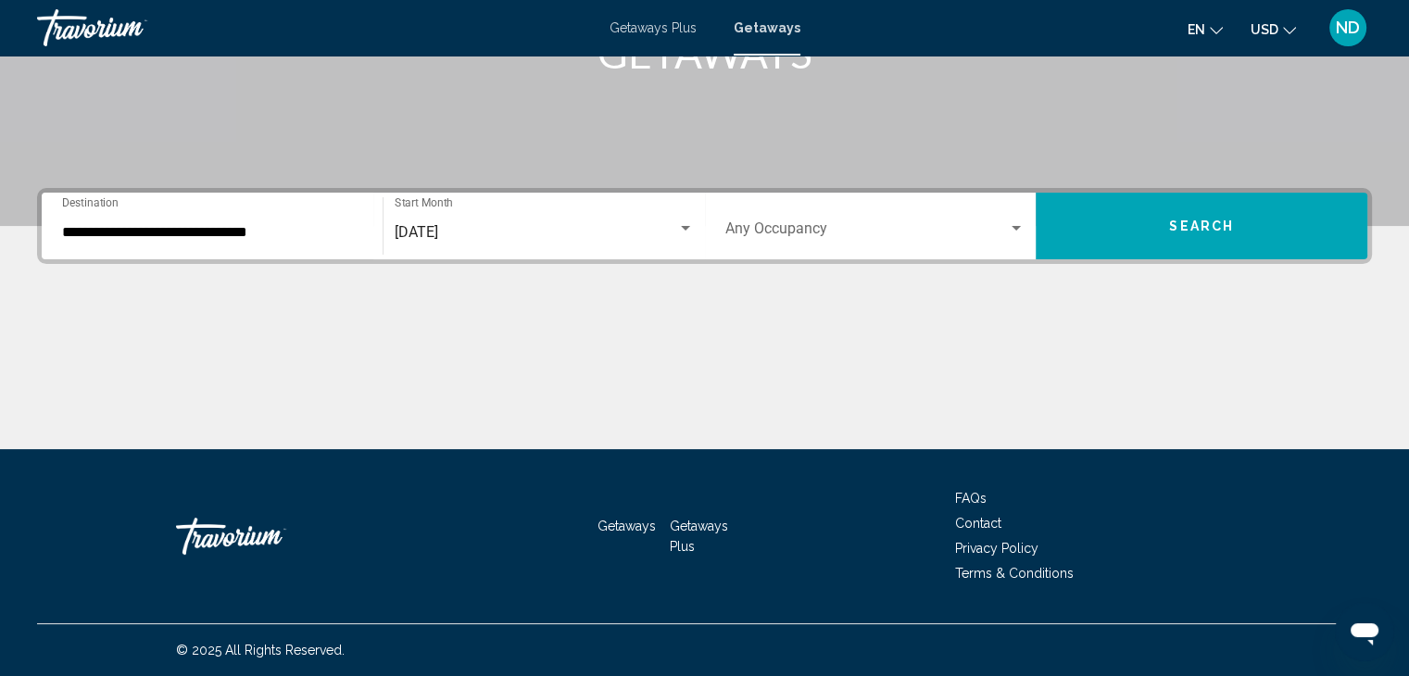
click at [905, 246] on div "Occupancy Any Occupancy" at bounding box center [875, 226] width 300 height 58
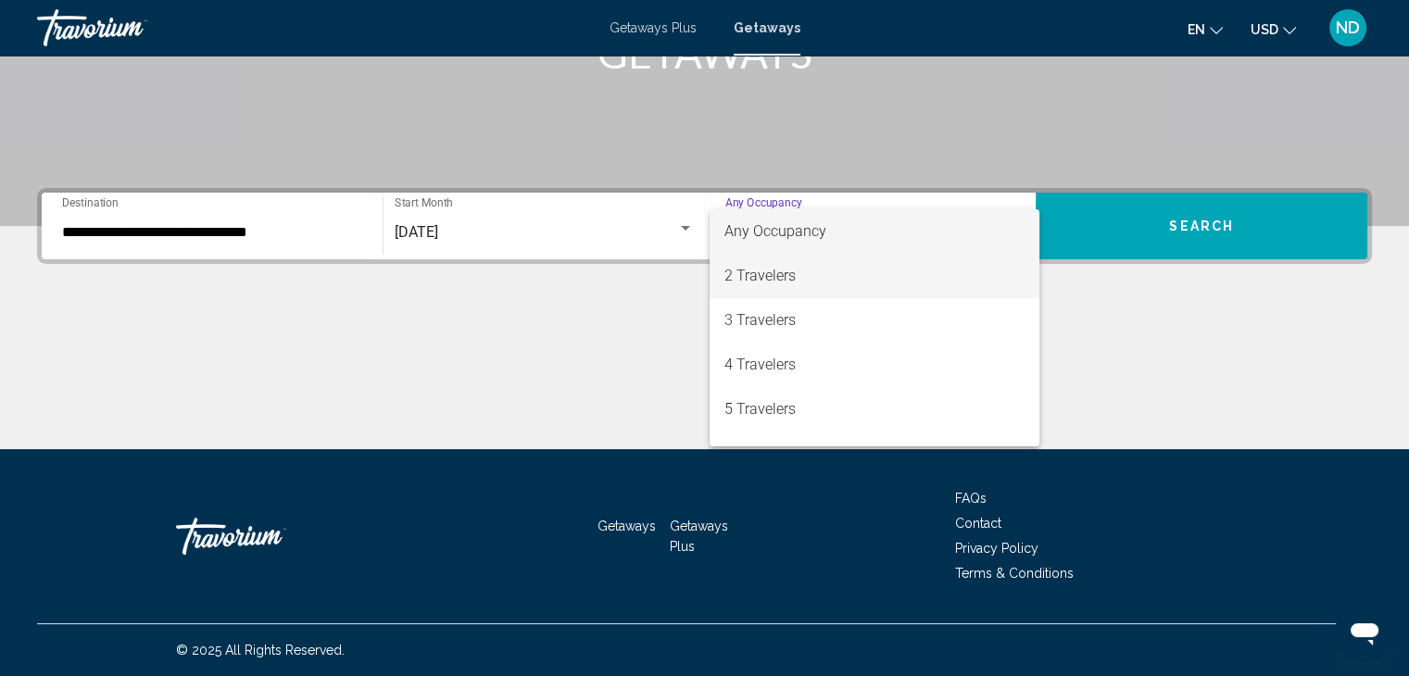
click at [875, 279] on span "2 Travelers" at bounding box center [874, 276] width 300 height 44
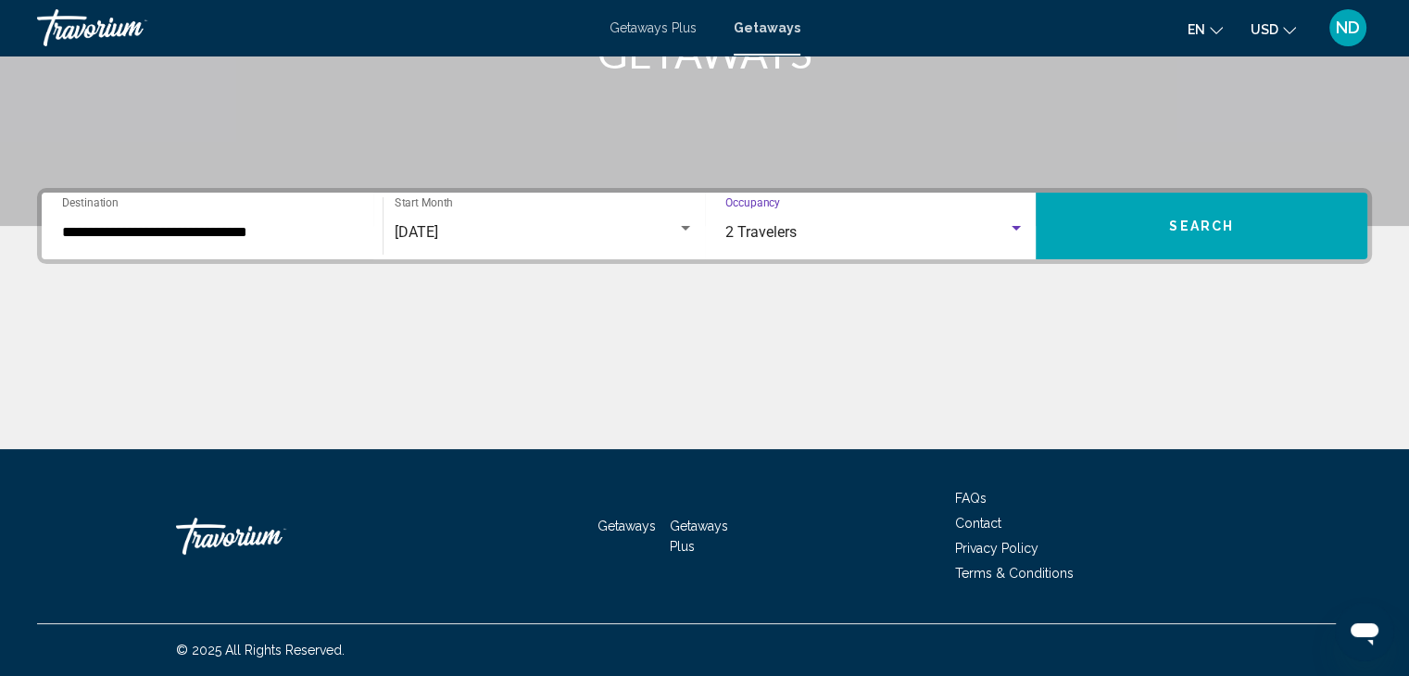
click at [1171, 225] on span "Search" at bounding box center [1201, 227] width 65 height 15
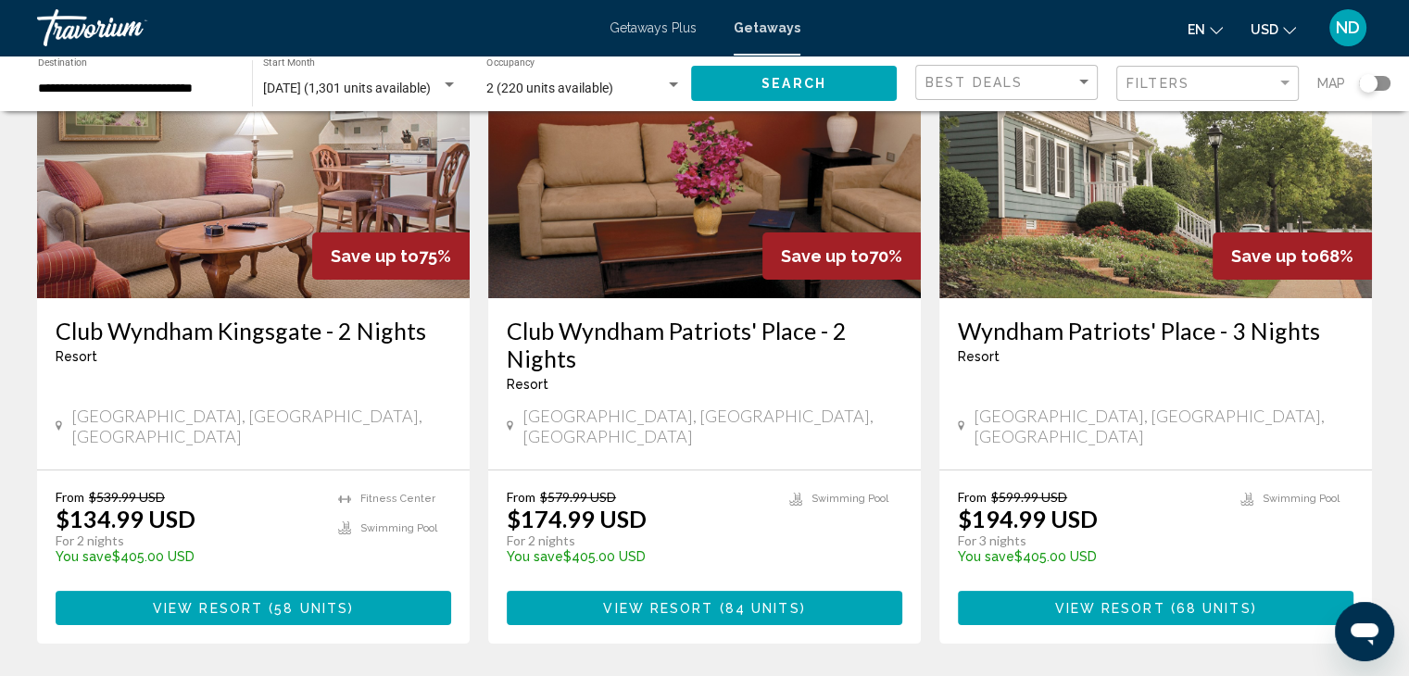
scroll to position [93, 0]
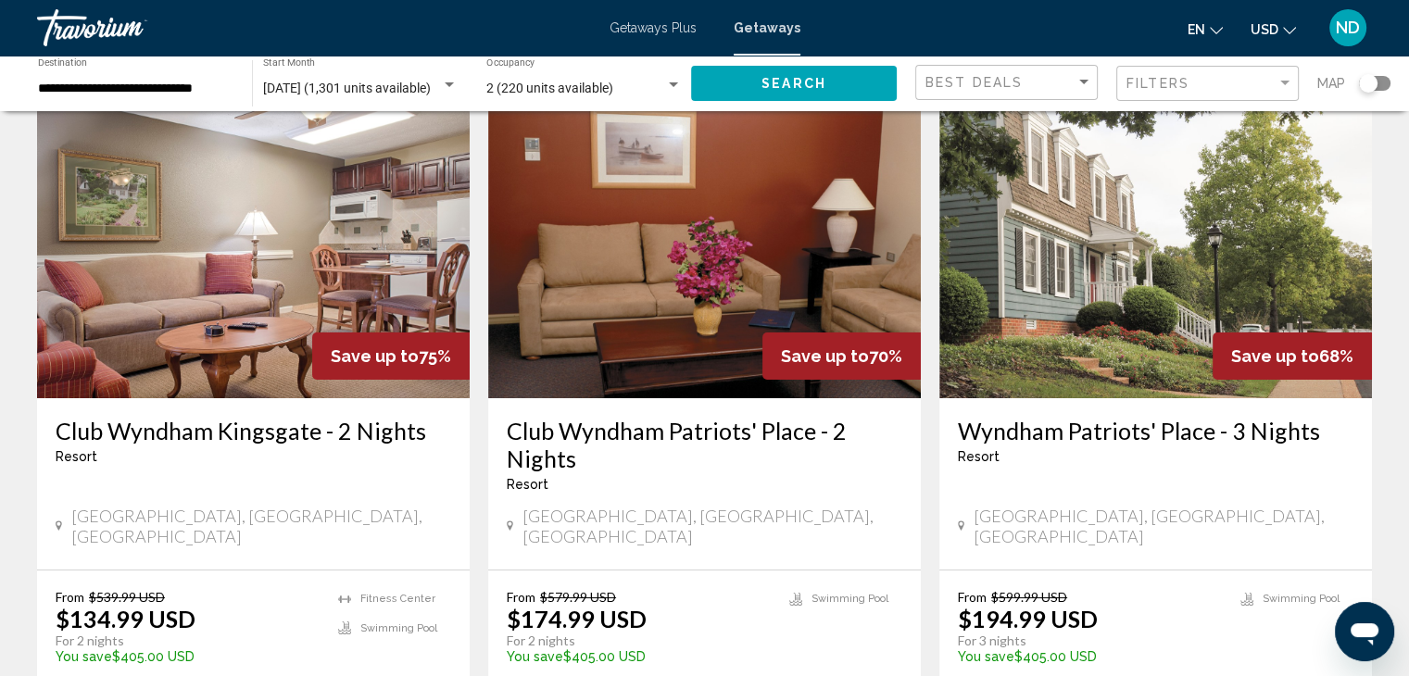
click at [185, 205] on img "Main content" at bounding box center [253, 250] width 433 height 296
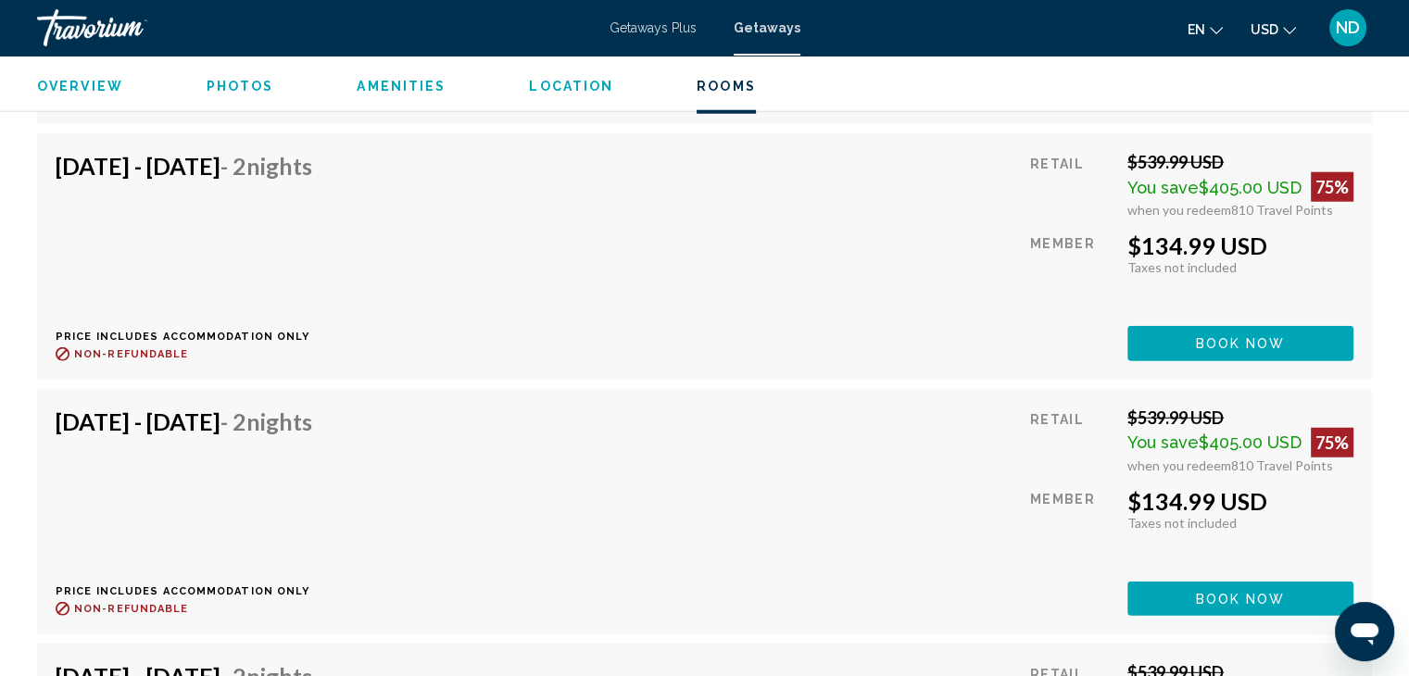
scroll to position [4817, 0]
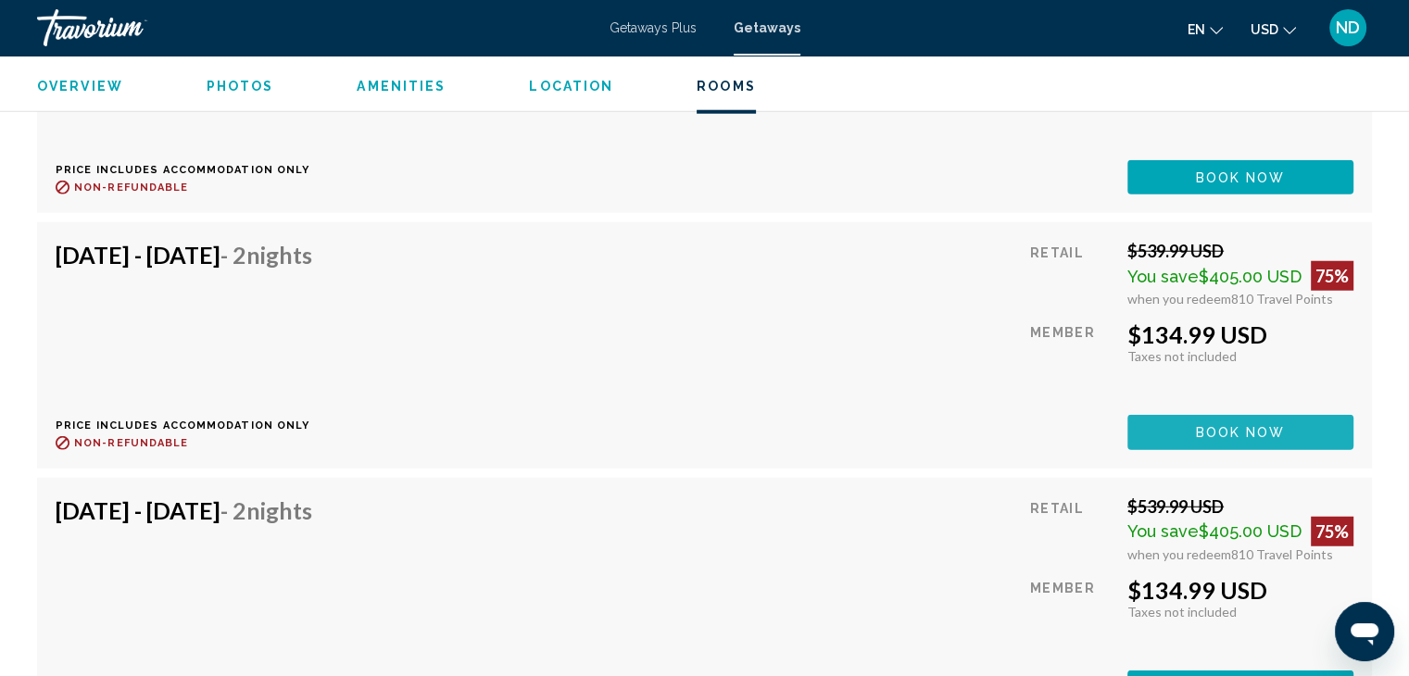
click at [1228, 436] on button "Book now" at bounding box center [1240, 432] width 226 height 34
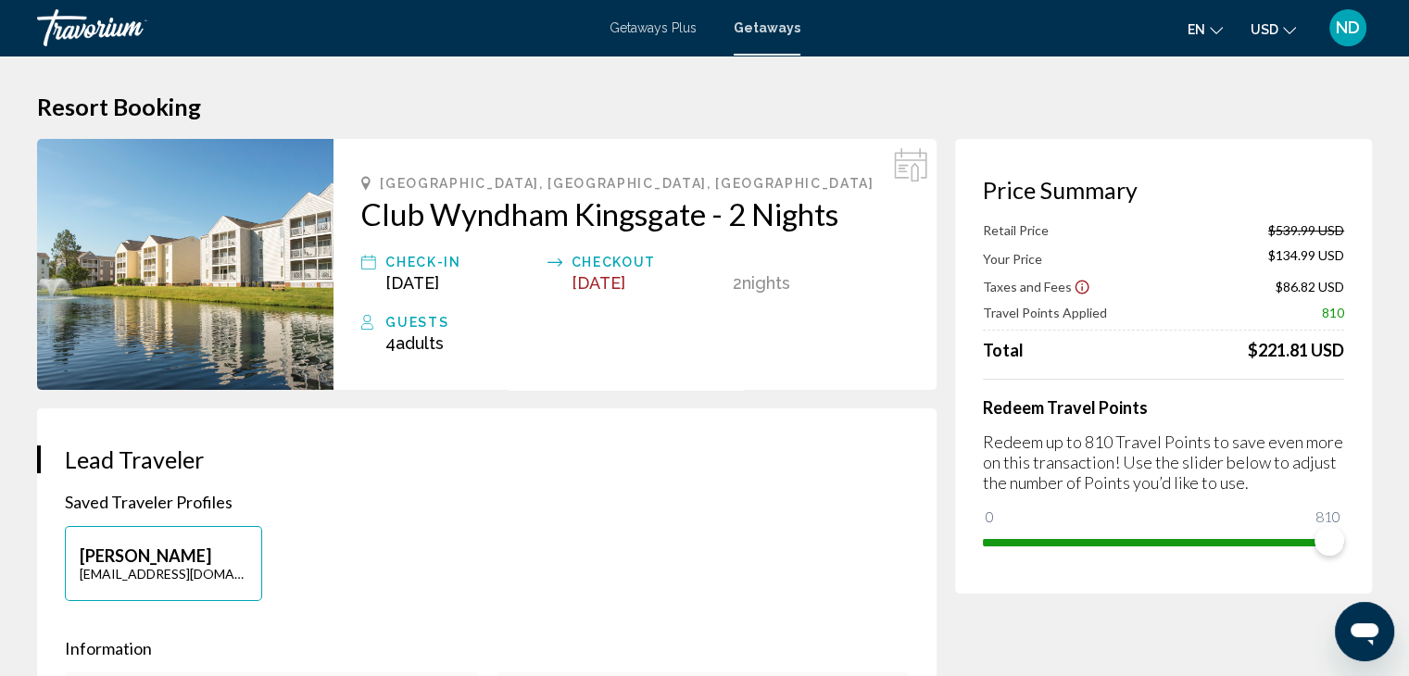
click at [433, 286] on span "Aug 20, 2025" at bounding box center [412, 282] width 54 height 19
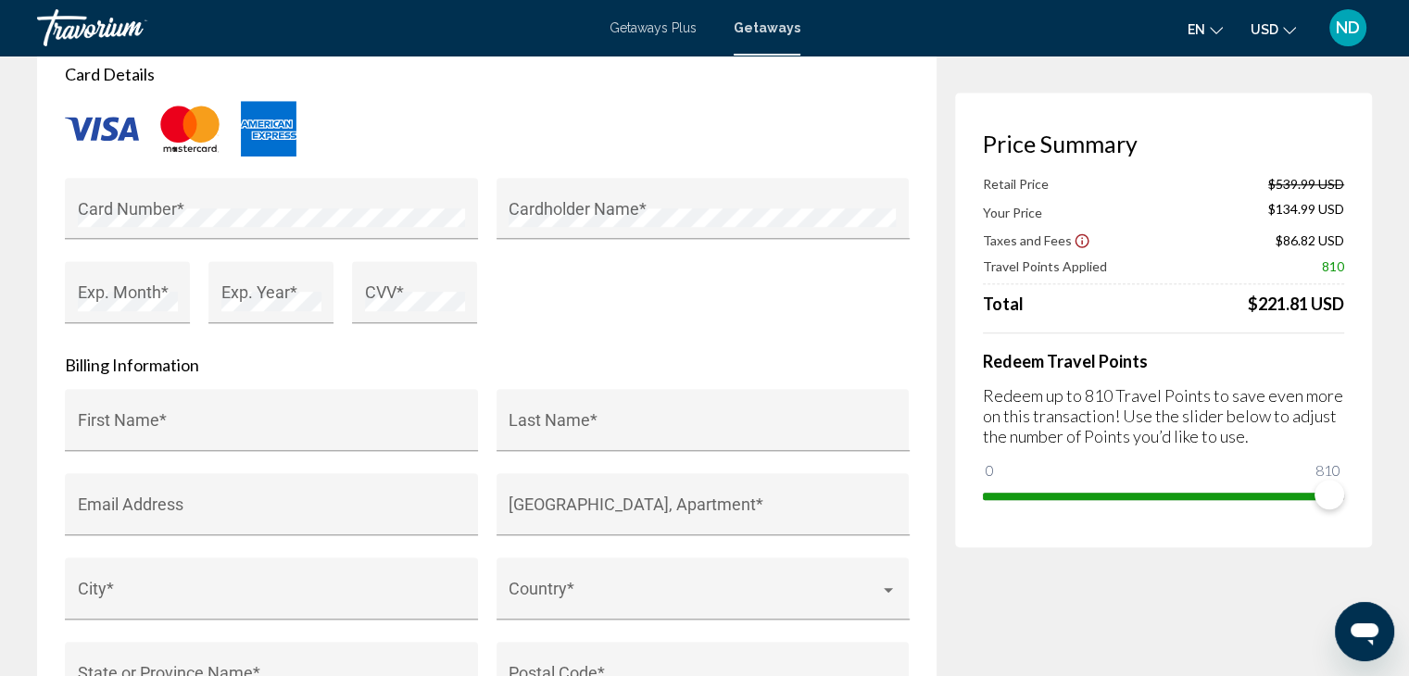
scroll to position [1482, 0]
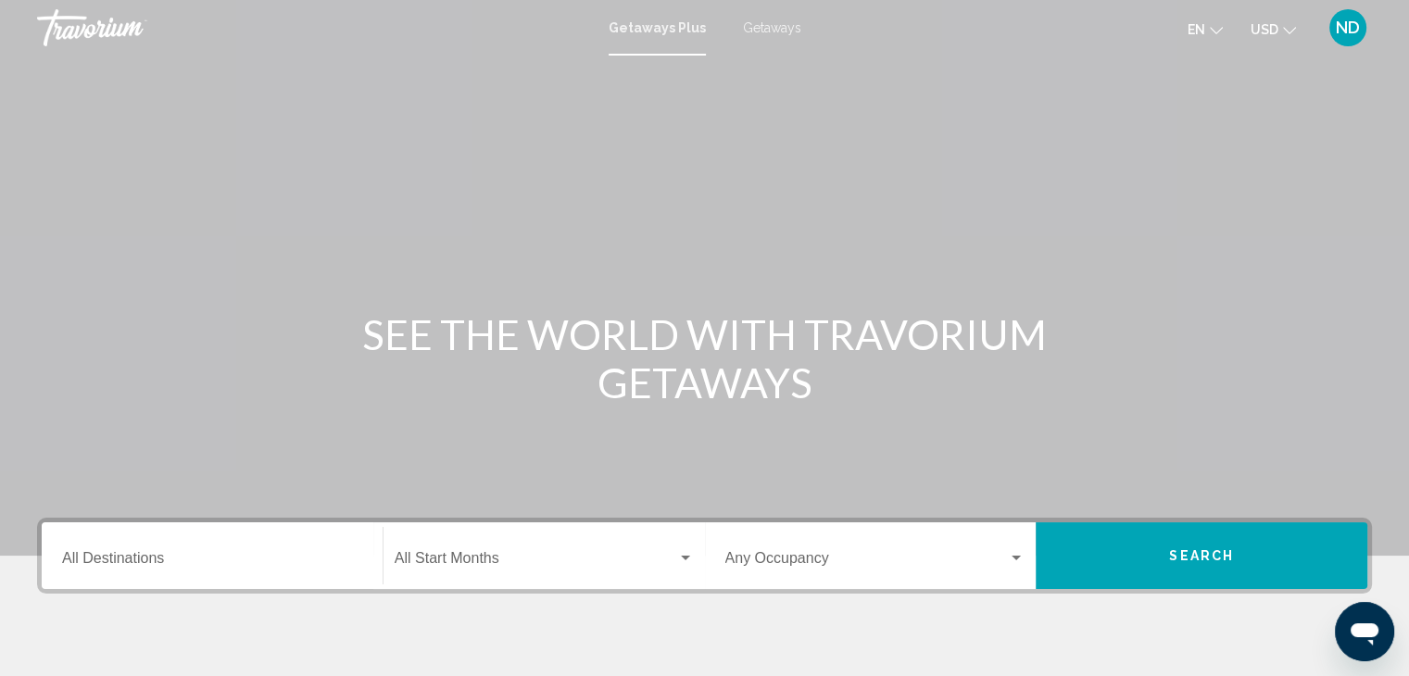
click at [756, 30] on span "Getaways" at bounding box center [772, 27] width 58 height 15
click at [121, 554] on input "Destination All Destinations" at bounding box center [212, 562] width 300 height 17
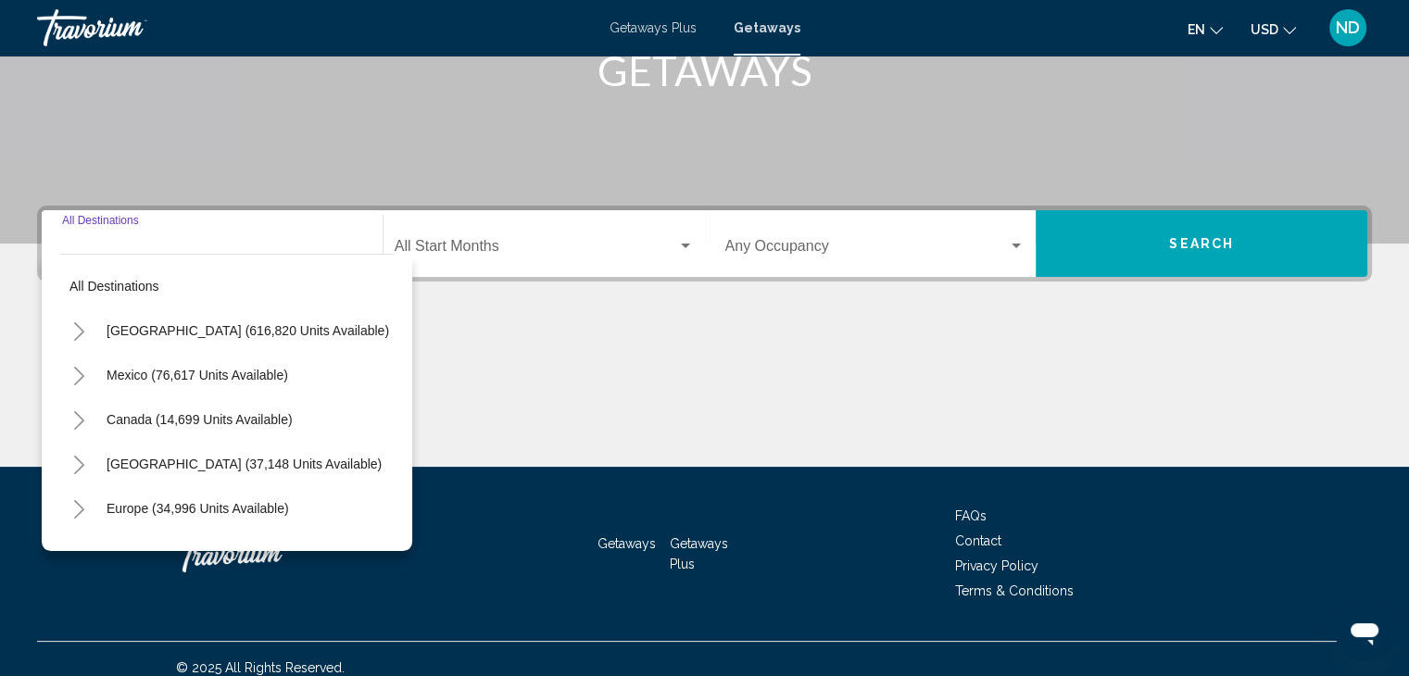
scroll to position [330, 0]
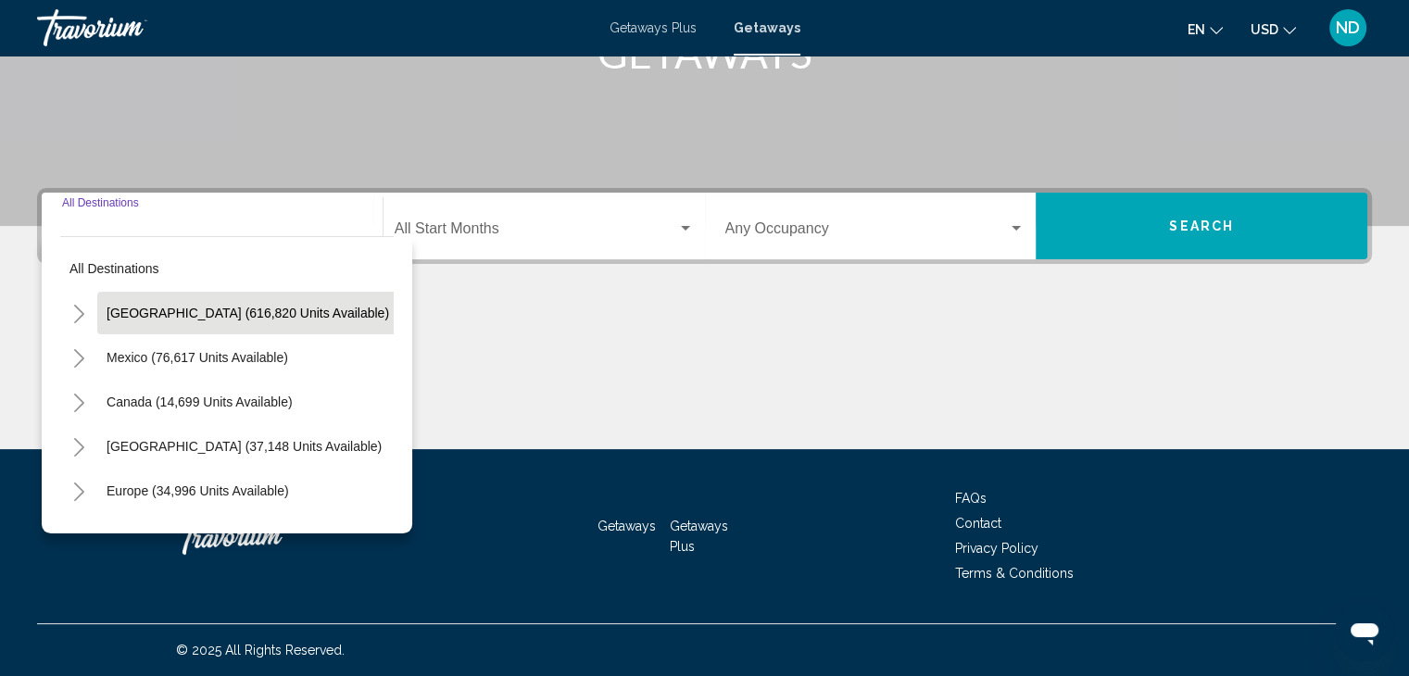
click at [160, 304] on button "[GEOGRAPHIC_DATA] (616,820 units available)" at bounding box center [247, 313] width 301 height 43
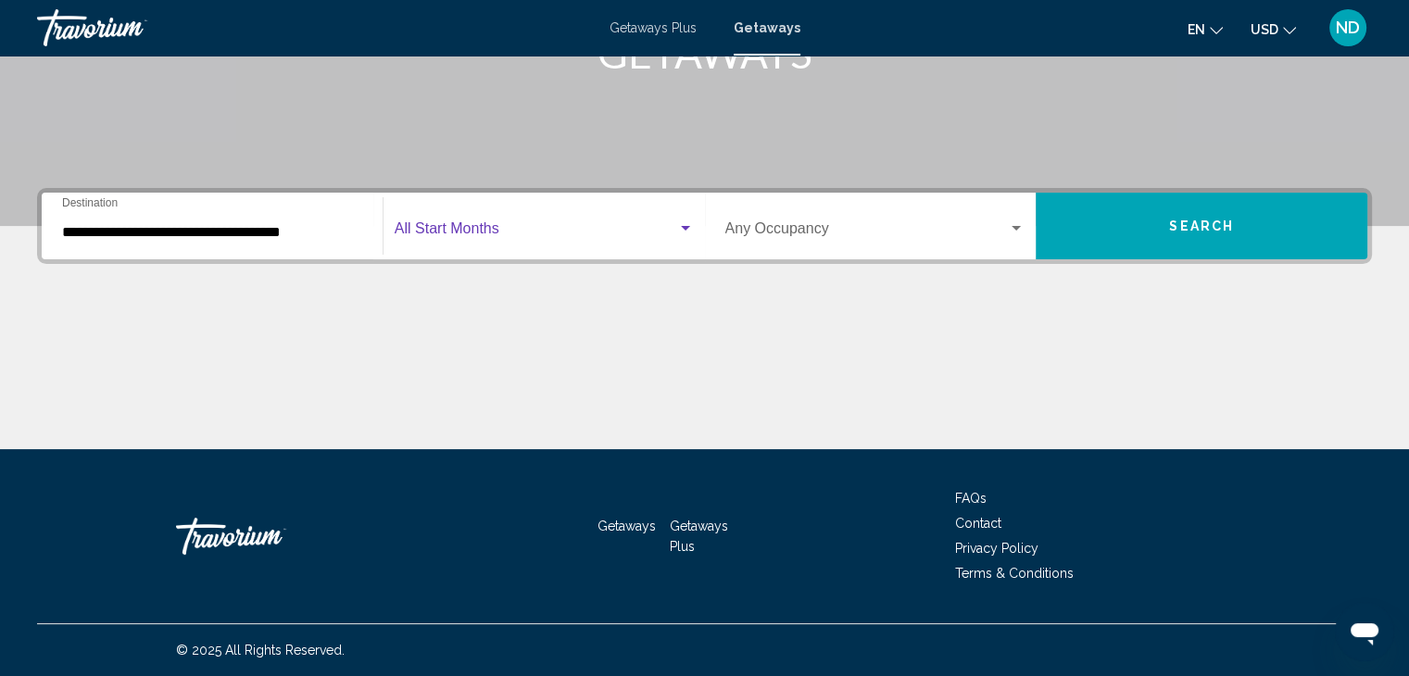
click at [468, 222] on div "Start Month All Start Months" at bounding box center [544, 226] width 299 height 58
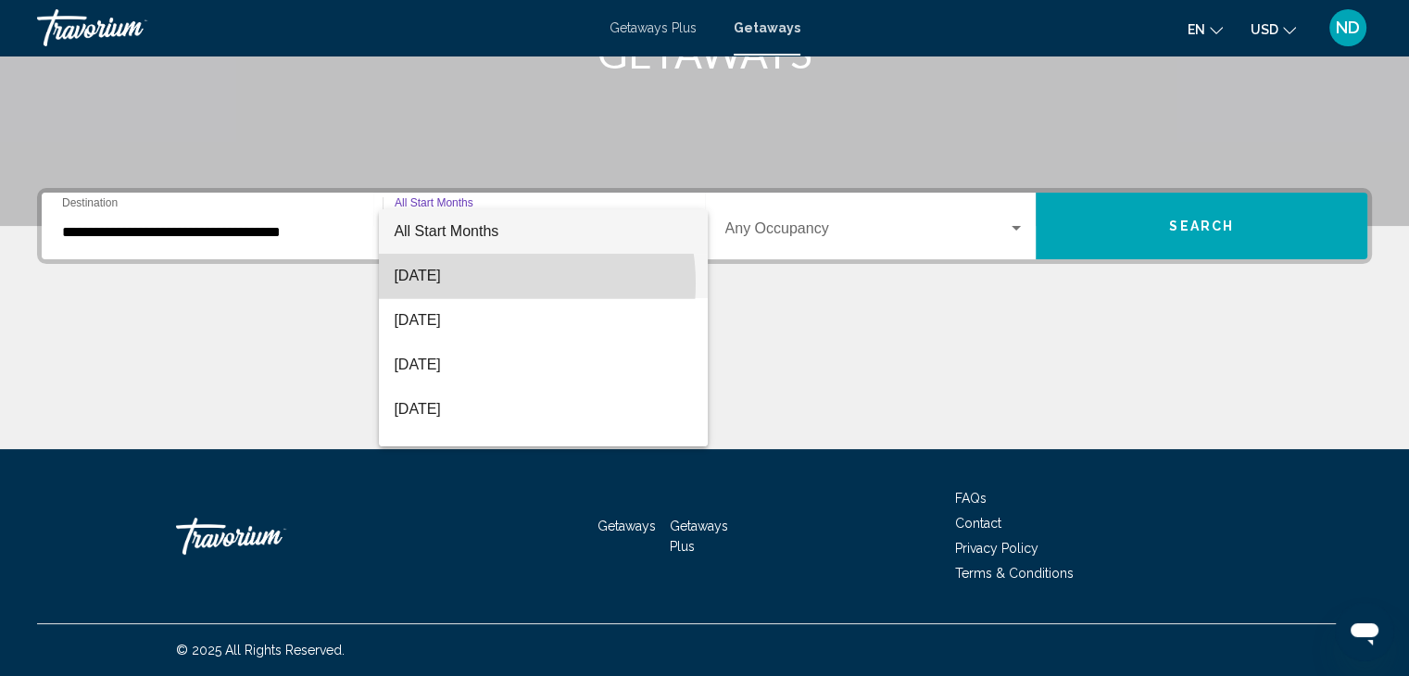
click at [480, 283] on span "[DATE]" at bounding box center [543, 276] width 299 height 44
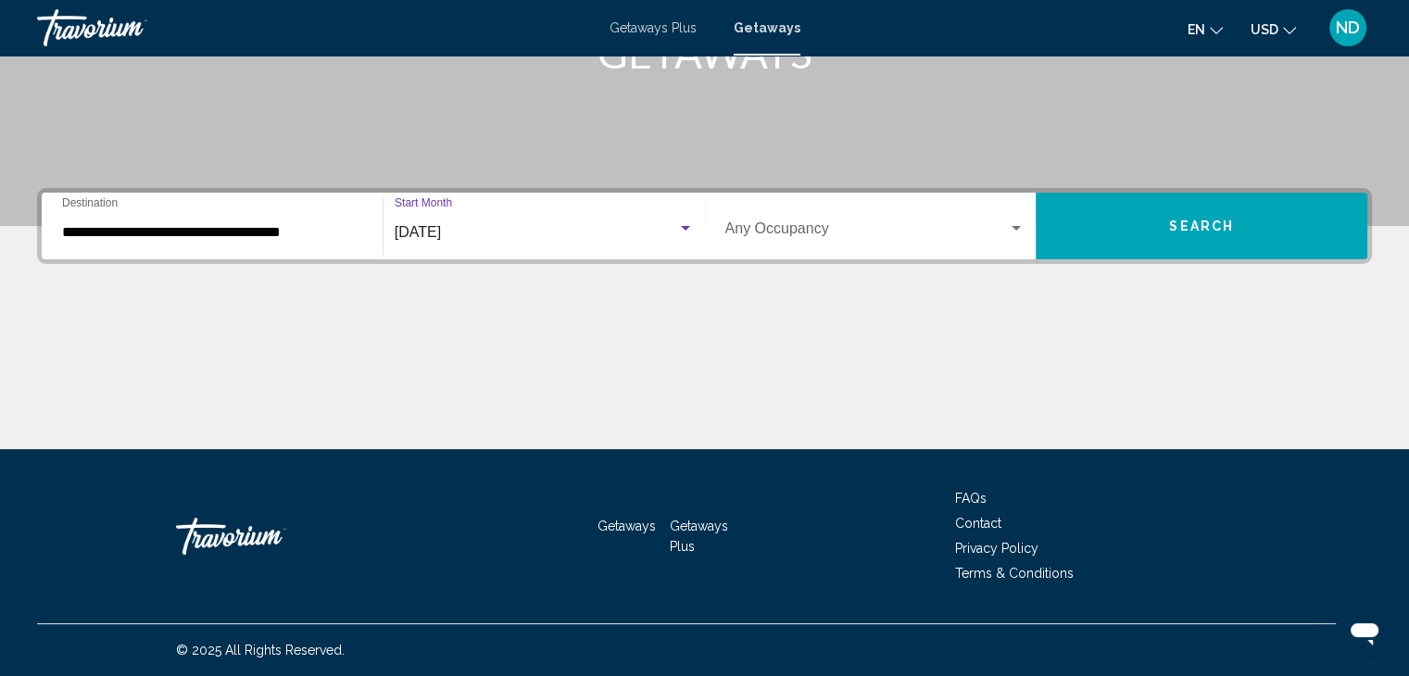
click at [261, 238] on input "**********" at bounding box center [212, 232] width 300 height 17
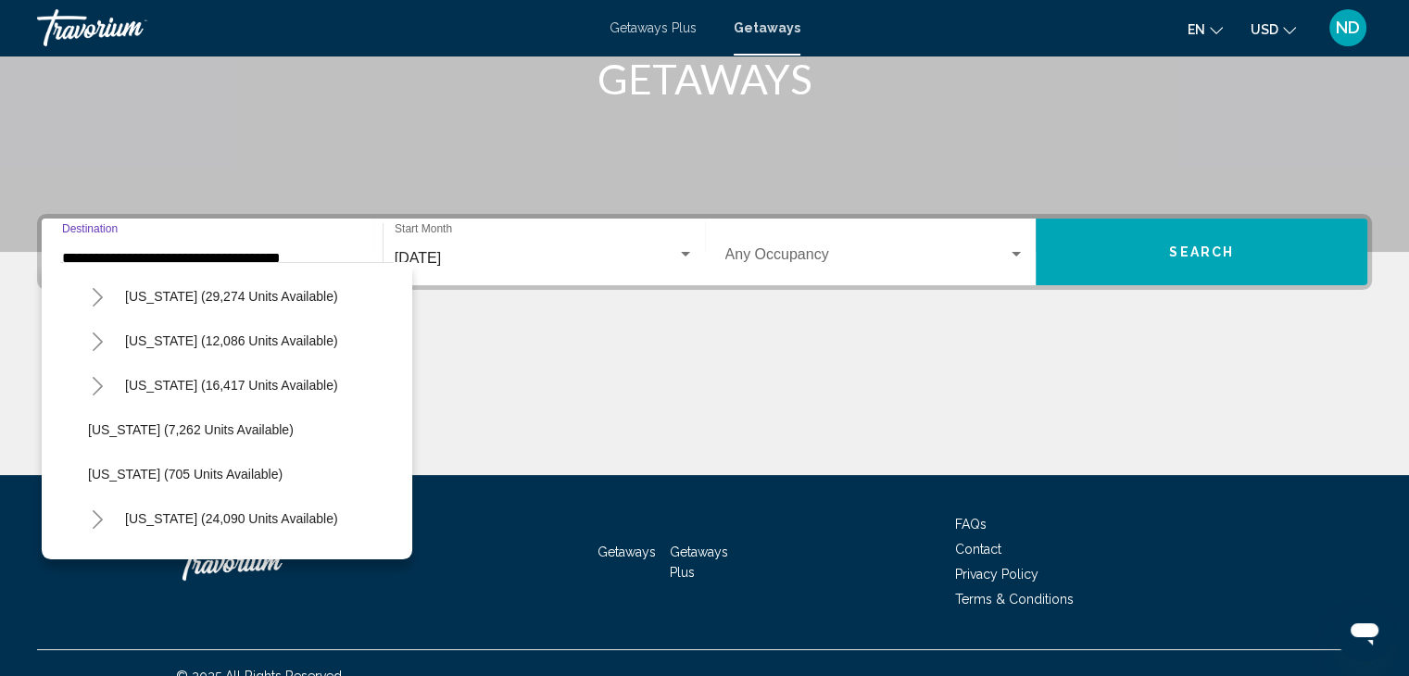
scroll to position [1668, 0]
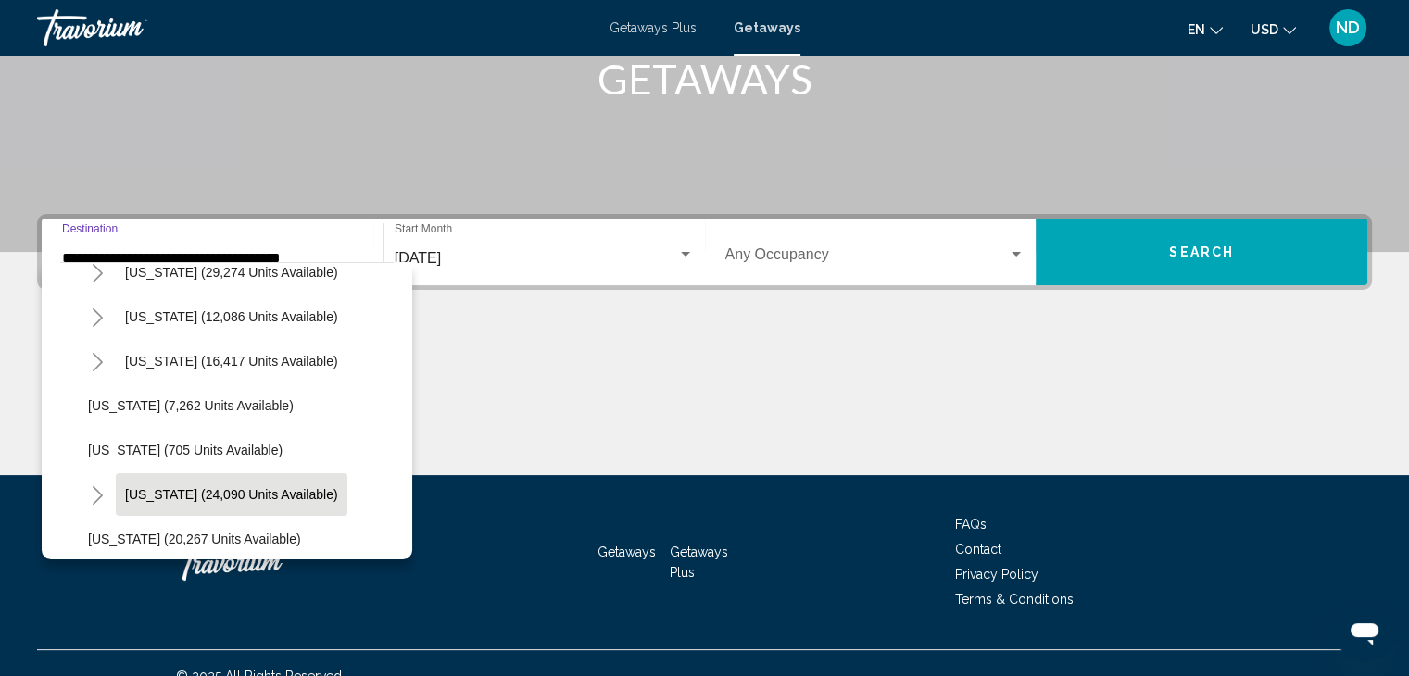
click at [154, 506] on button "[US_STATE] (24,090 units available)" at bounding box center [232, 494] width 232 height 43
type input "**********"
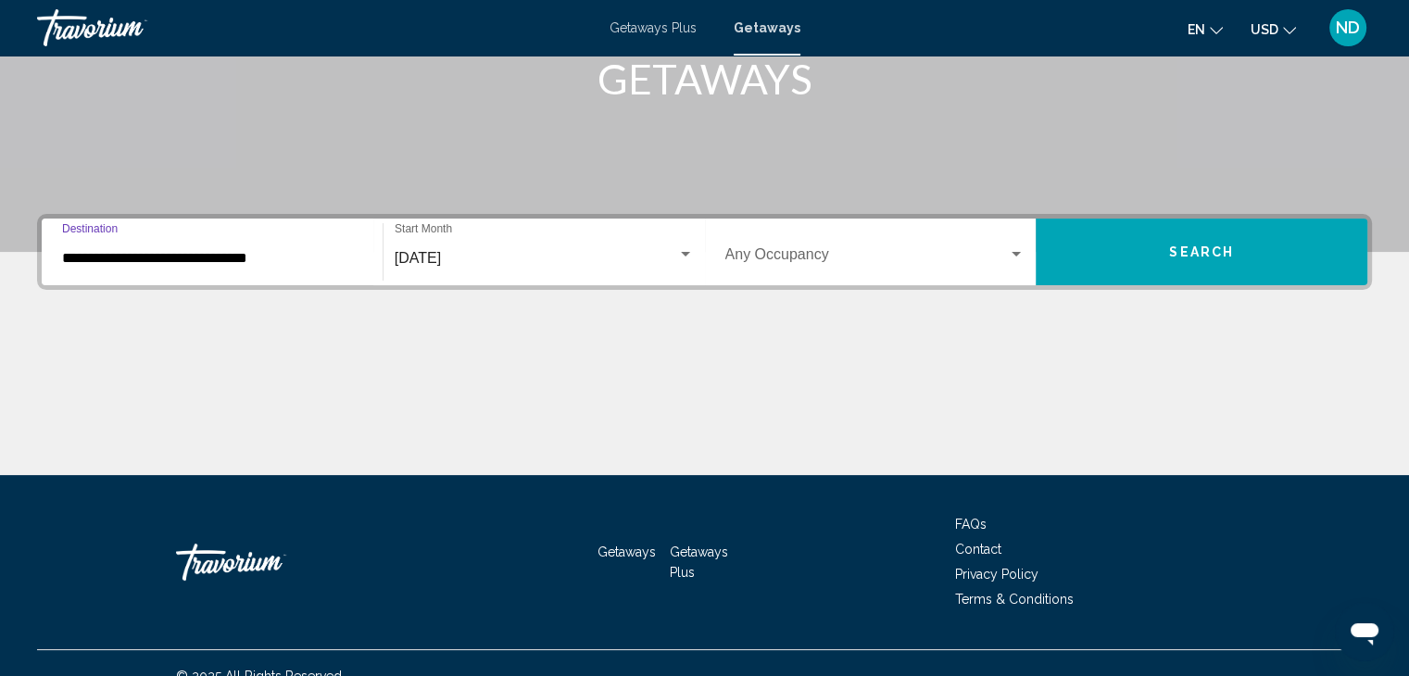
scroll to position [330, 0]
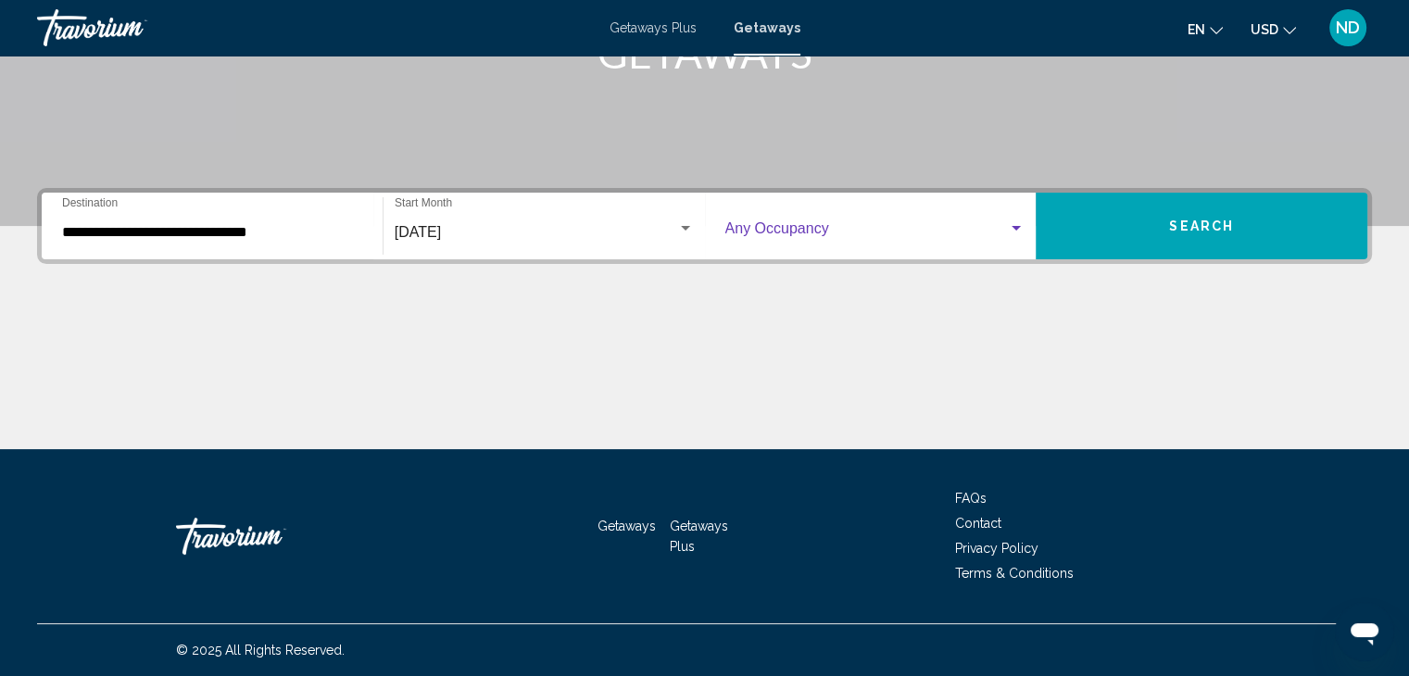
click at [798, 234] on span "Search widget" at bounding box center [866, 232] width 283 height 17
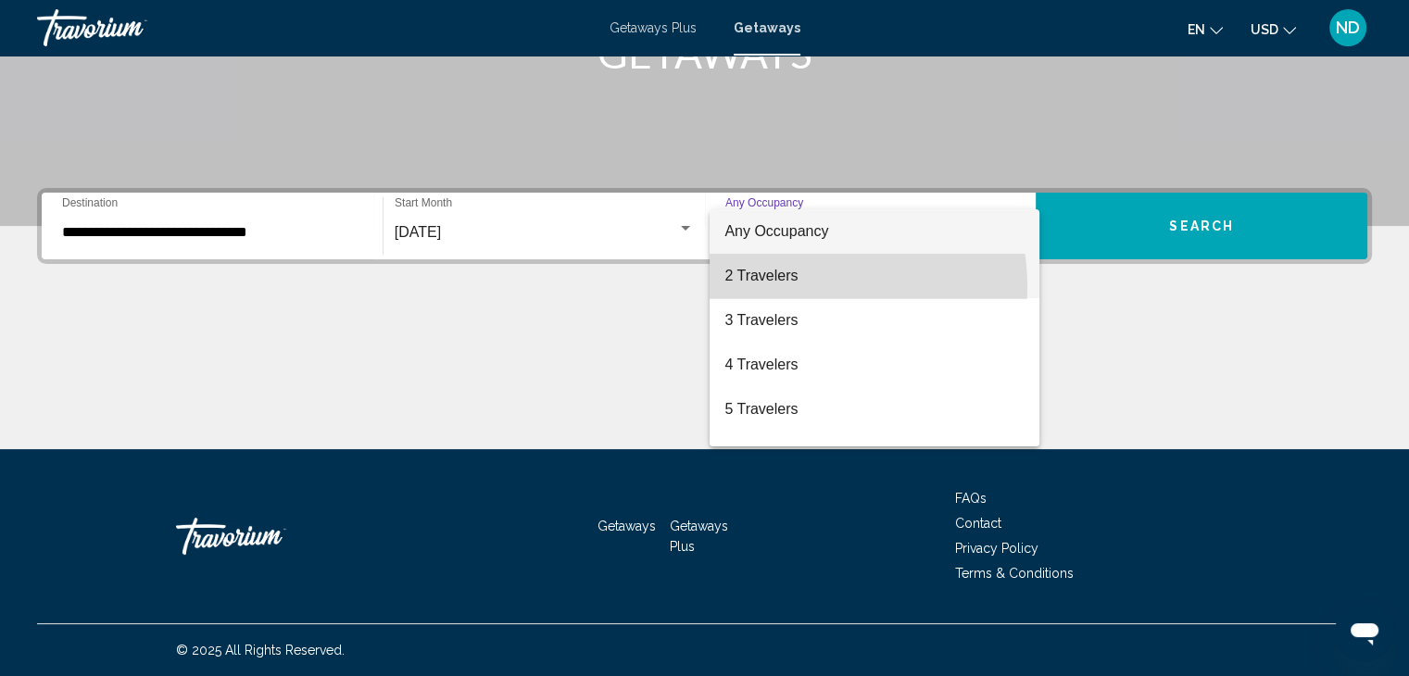
click at [768, 288] on span "2 Travelers" at bounding box center [874, 276] width 300 height 44
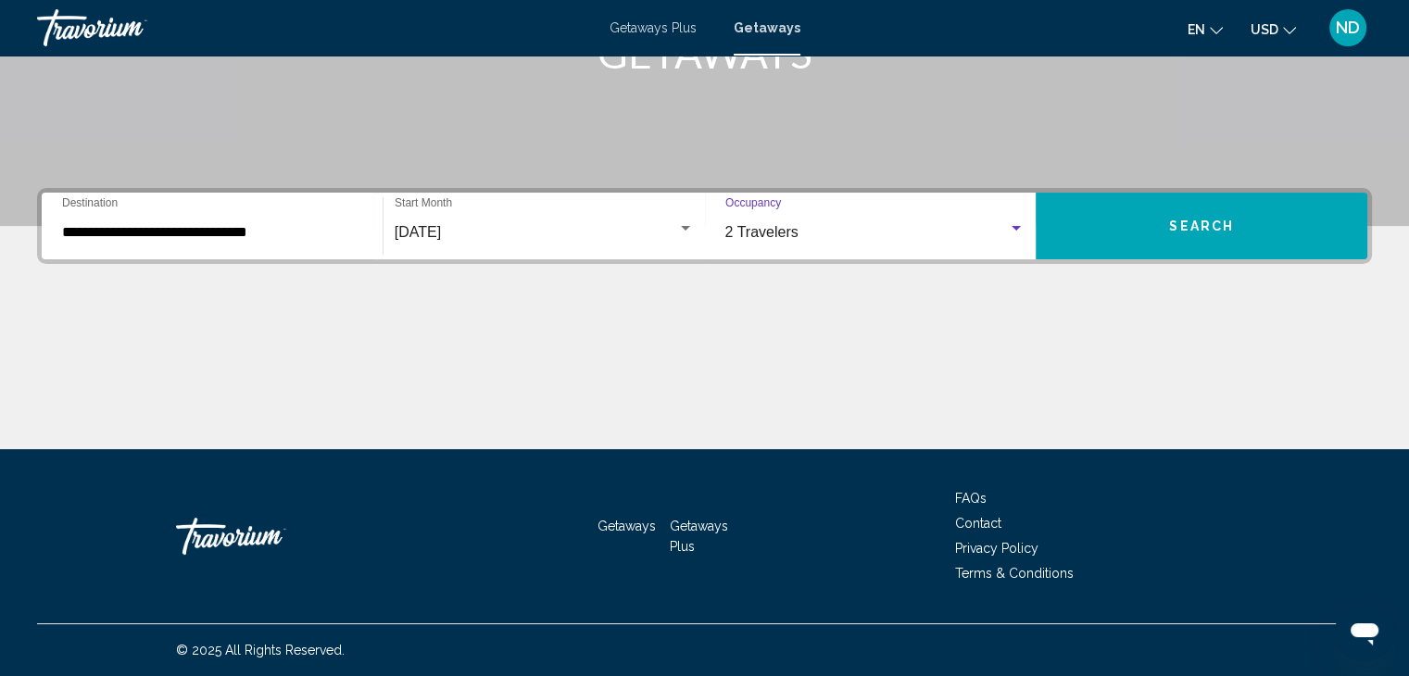
click at [1126, 217] on button "Search" at bounding box center [1202, 226] width 332 height 67
